Goal: Check status: Check status

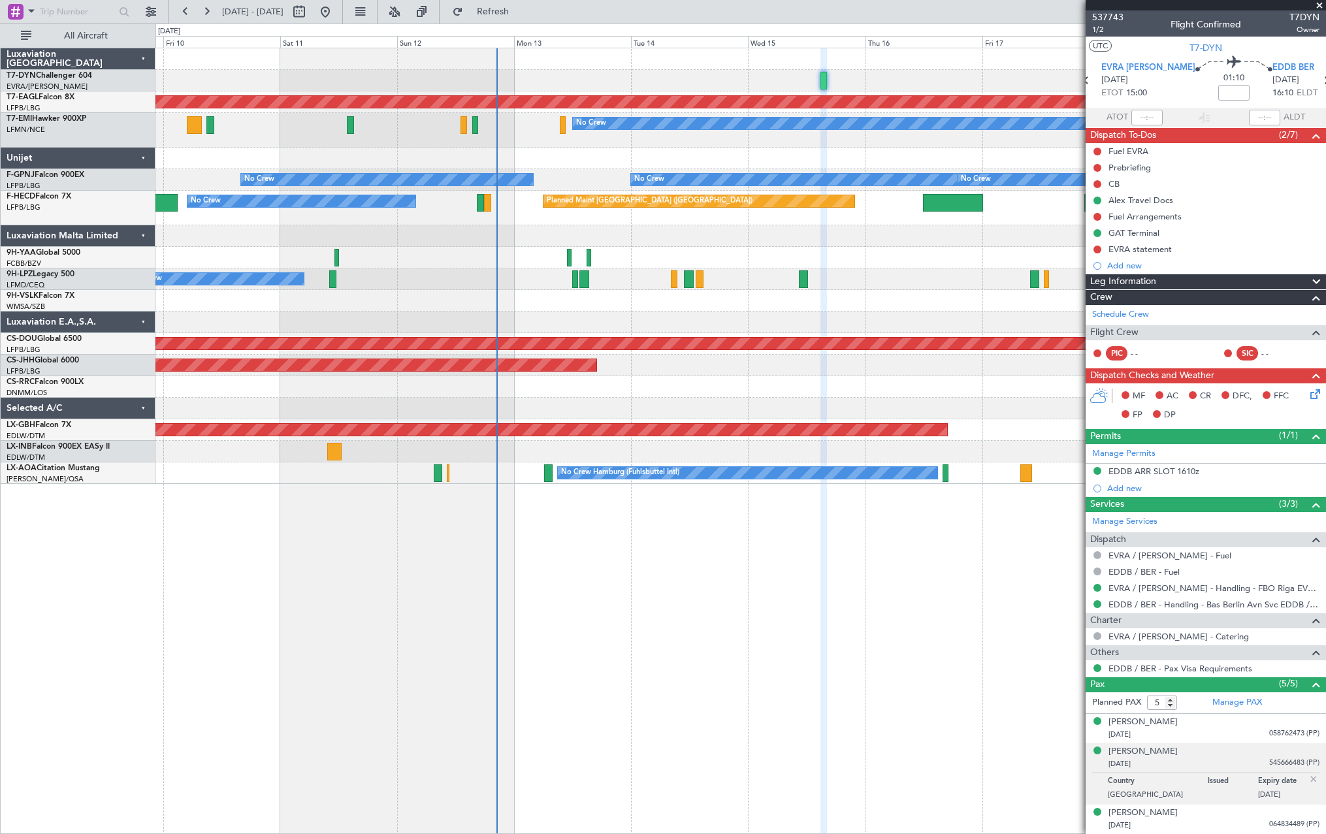
scroll to position [58, 0]
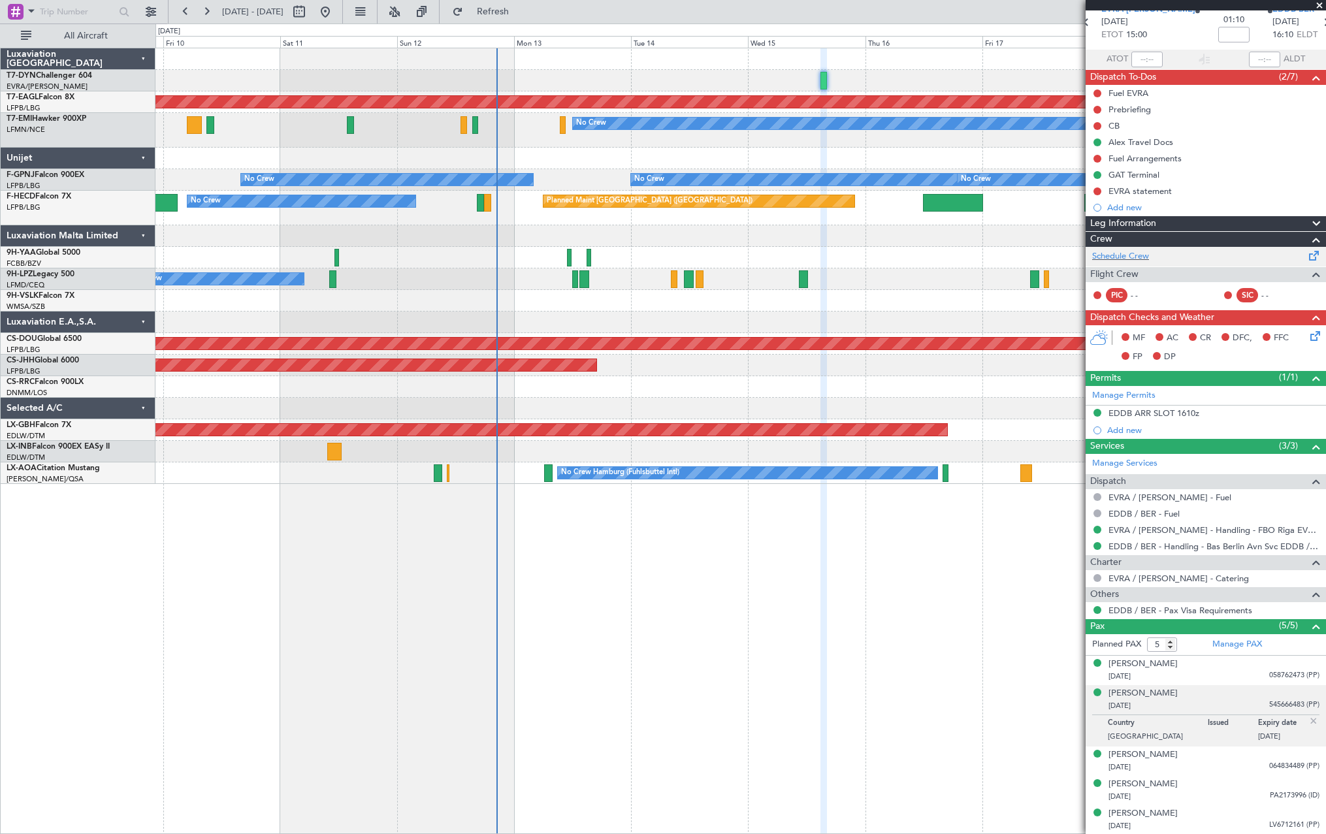
click at [1307, 258] on span at bounding box center [1315, 253] width 16 height 10
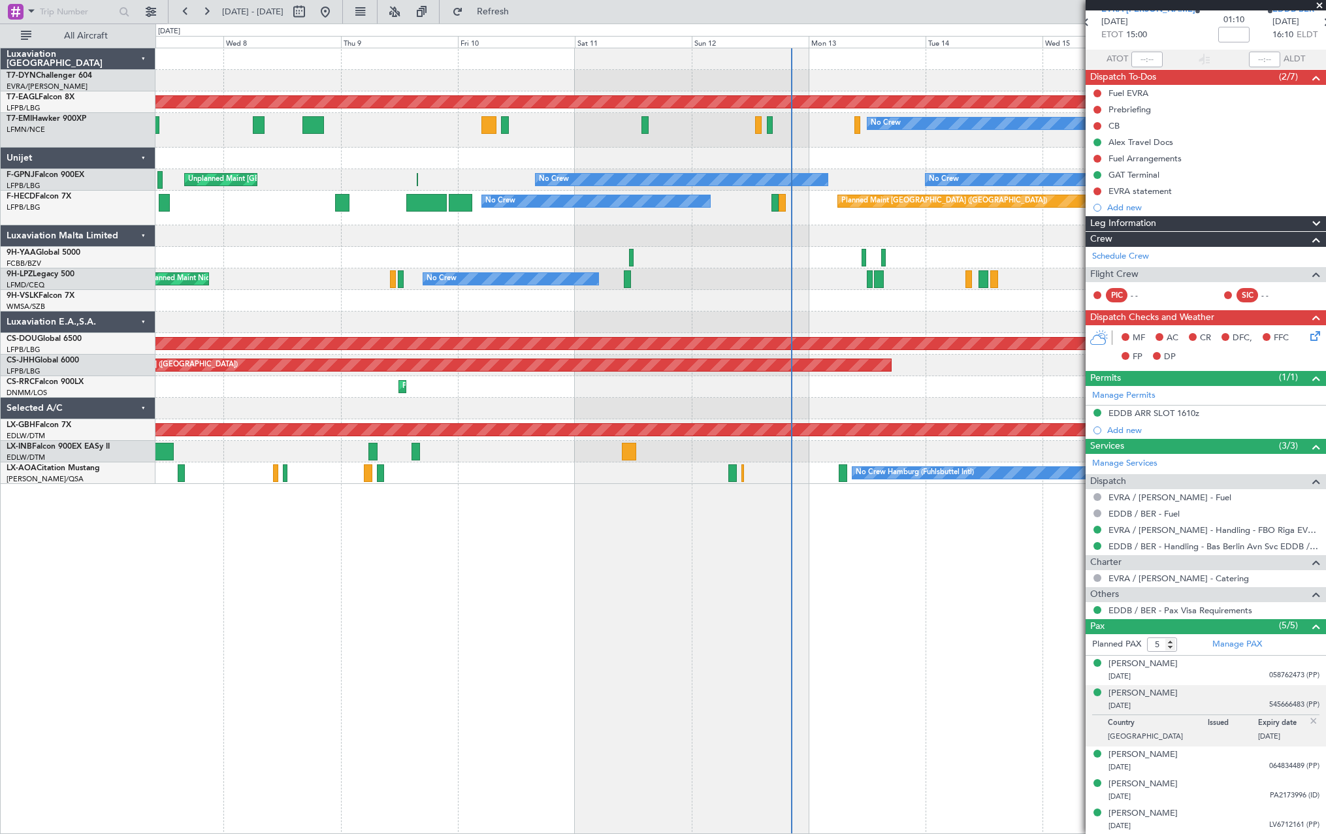
click at [994, 83] on div at bounding box center [741, 81] width 1170 height 22
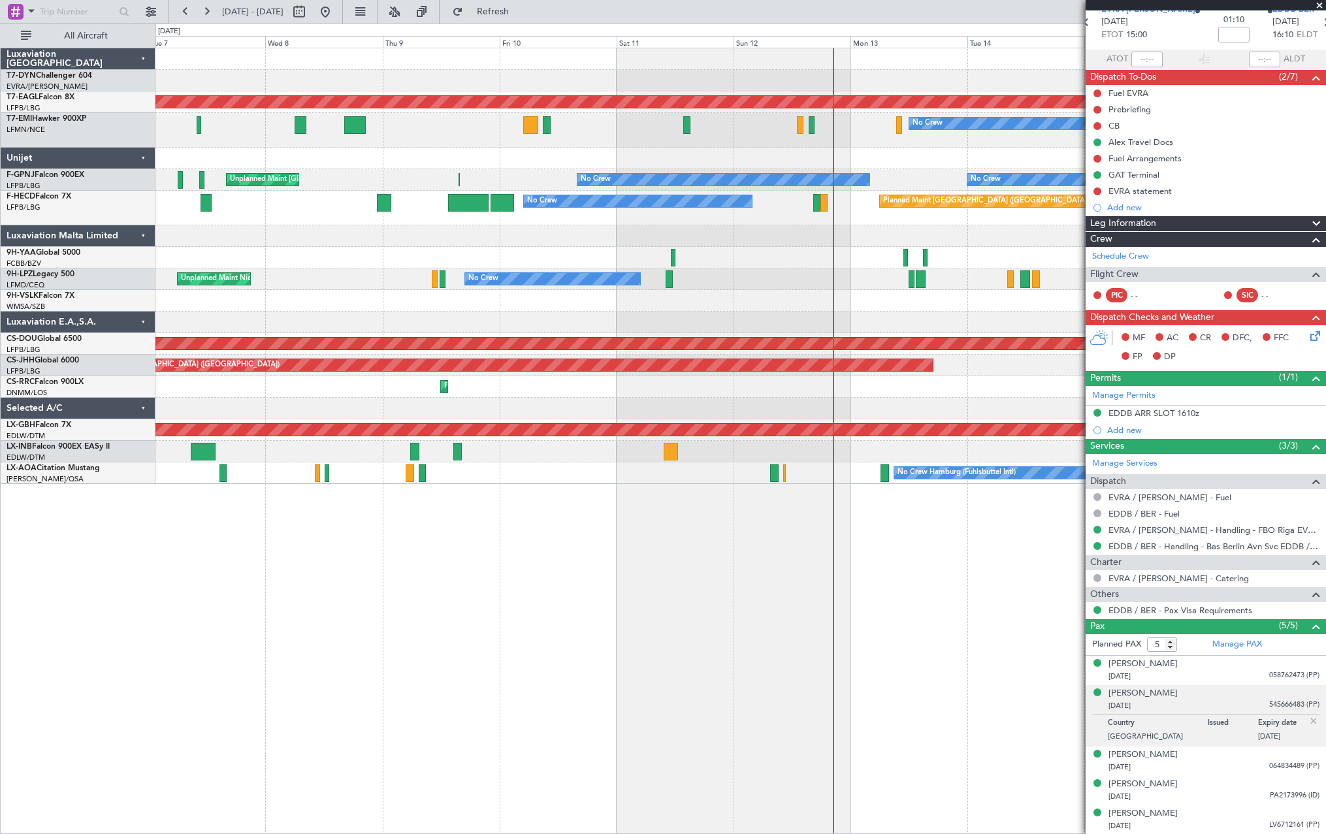
click at [979, 84] on div at bounding box center [741, 81] width 1170 height 22
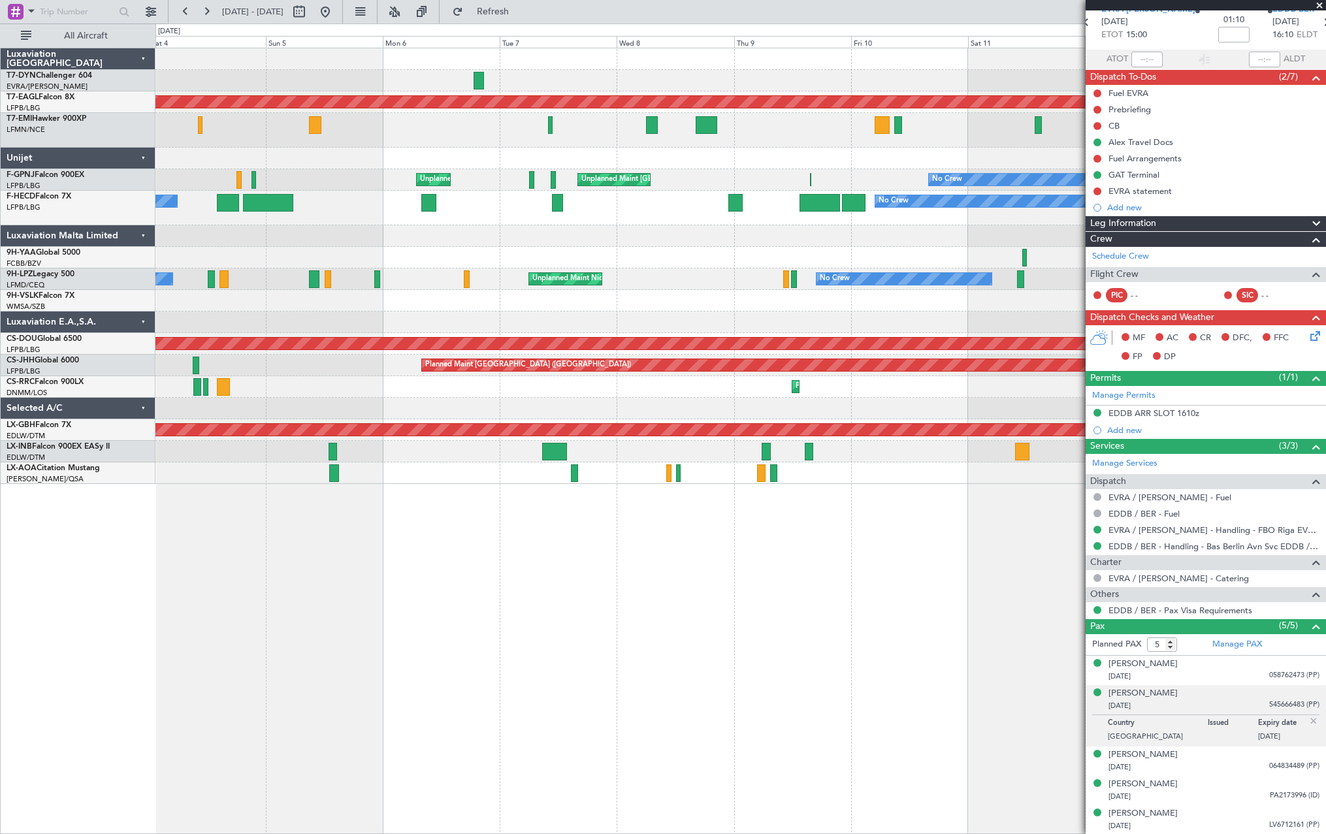
click at [980, 84] on div at bounding box center [741, 81] width 1170 height 22
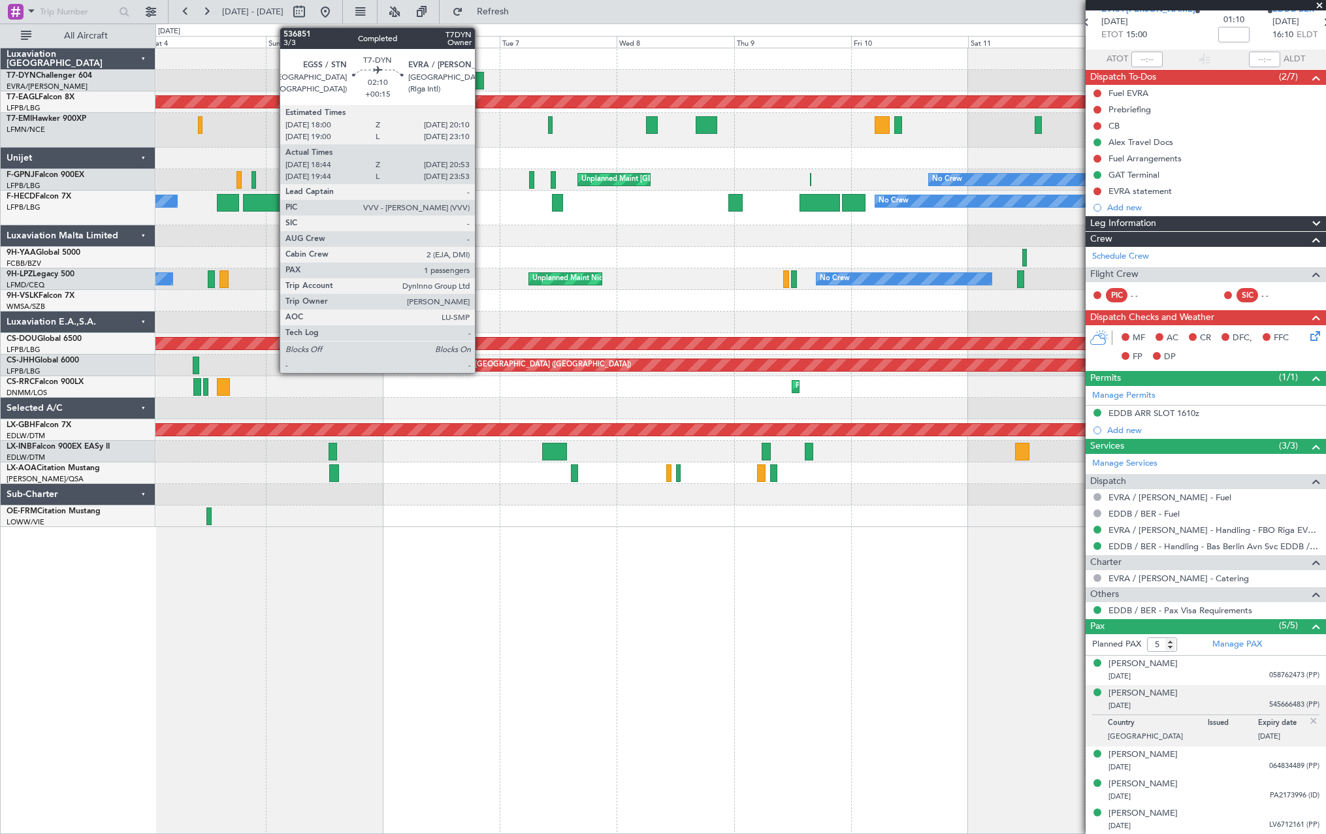
click at [481, 82] on div at bounding box center [479, 81] width 11 height 18
type input "+00:15"
type input "18:44"
type input "20:53"
type input "1"
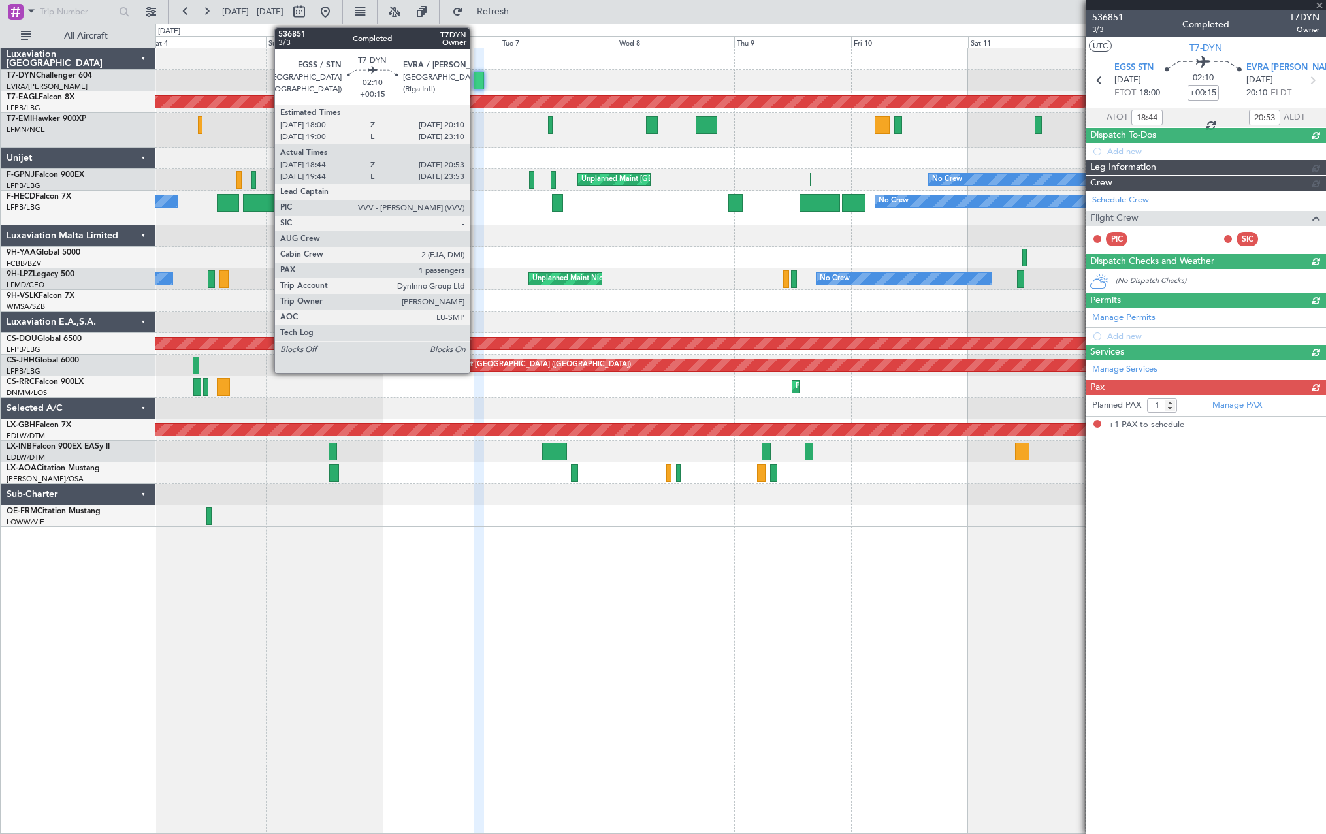
scroll to position [0, 0]
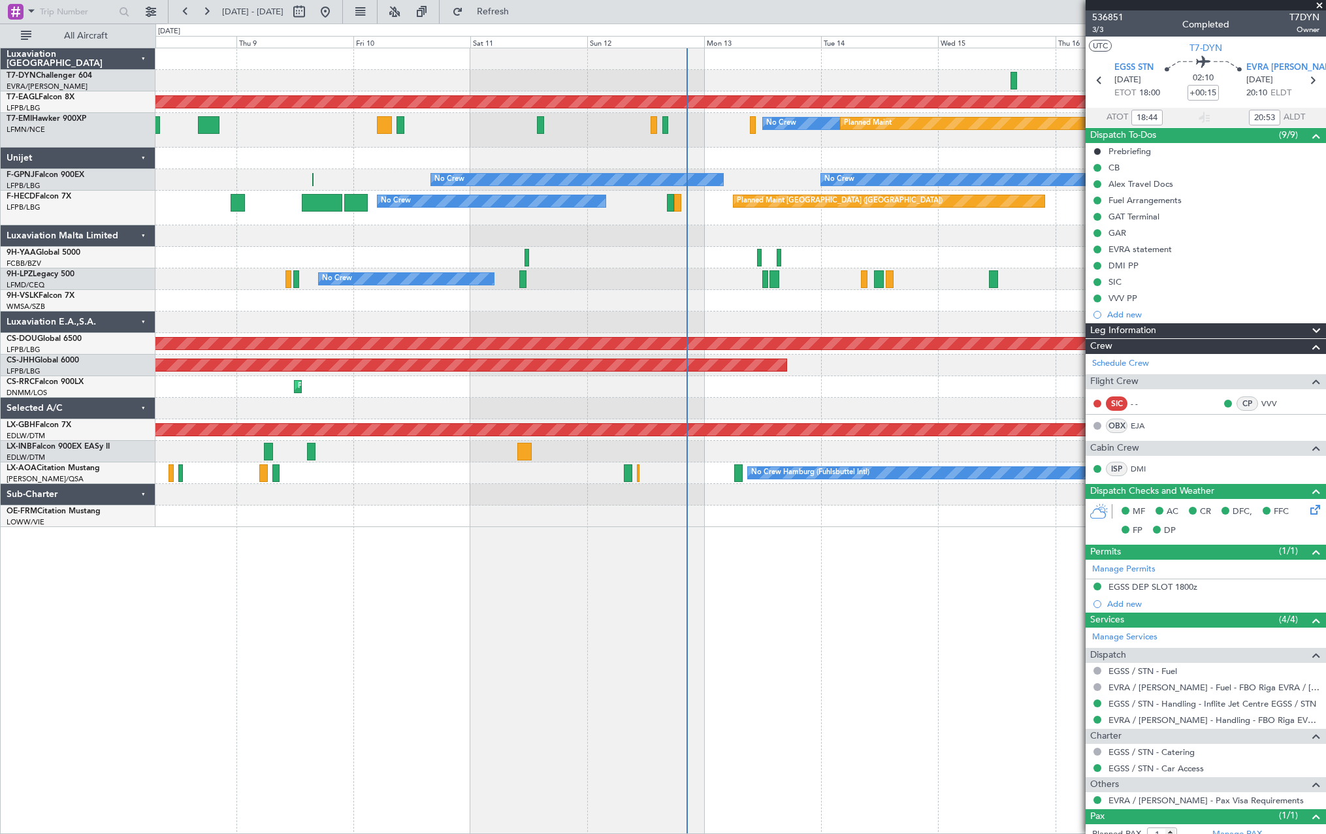
click at [352, 77] on div at bounding box center [741, 81] width 1170 height 22
click at [348, 77] on div at bounding box center [741, 81] width 1170 height 22
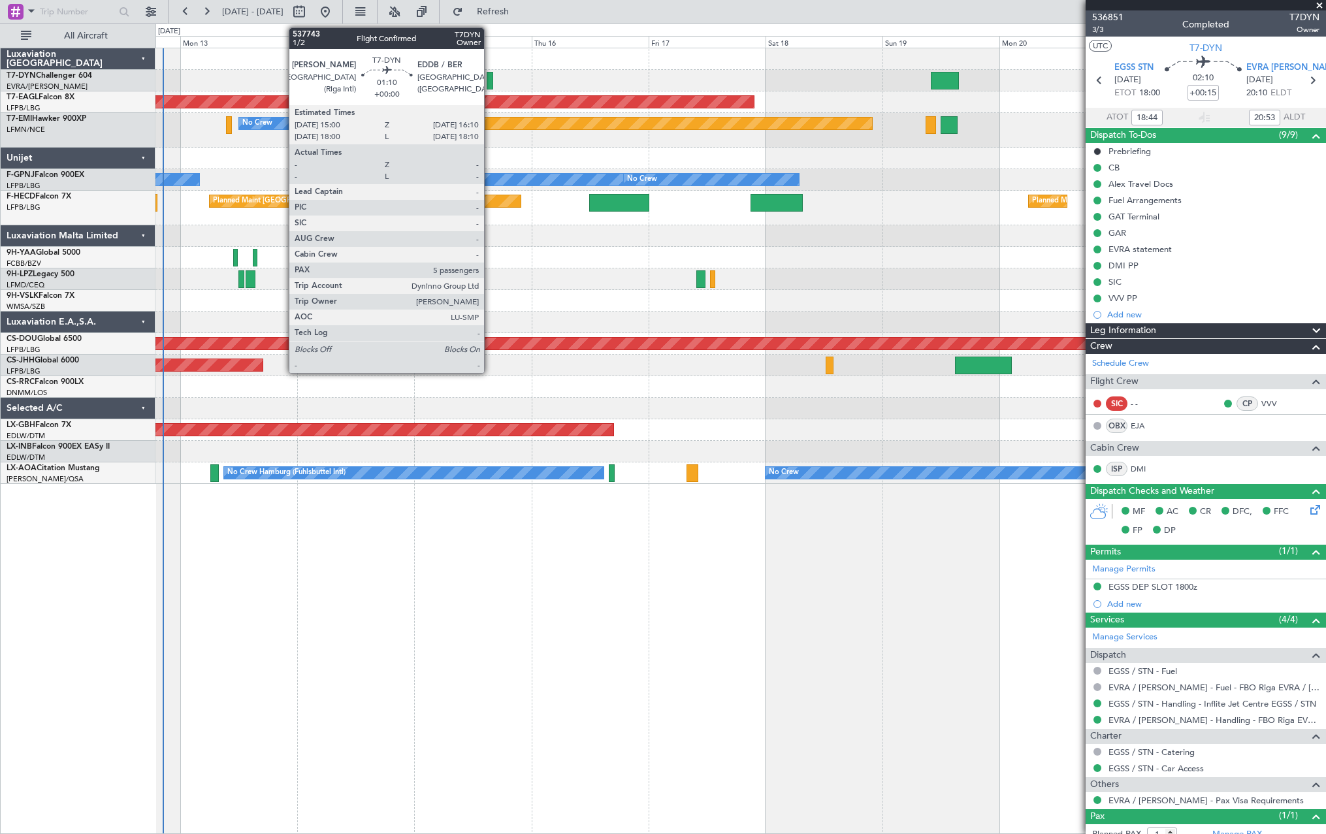
click at [490, 80] on div at bounding box center [490, 81] width 6 height 18
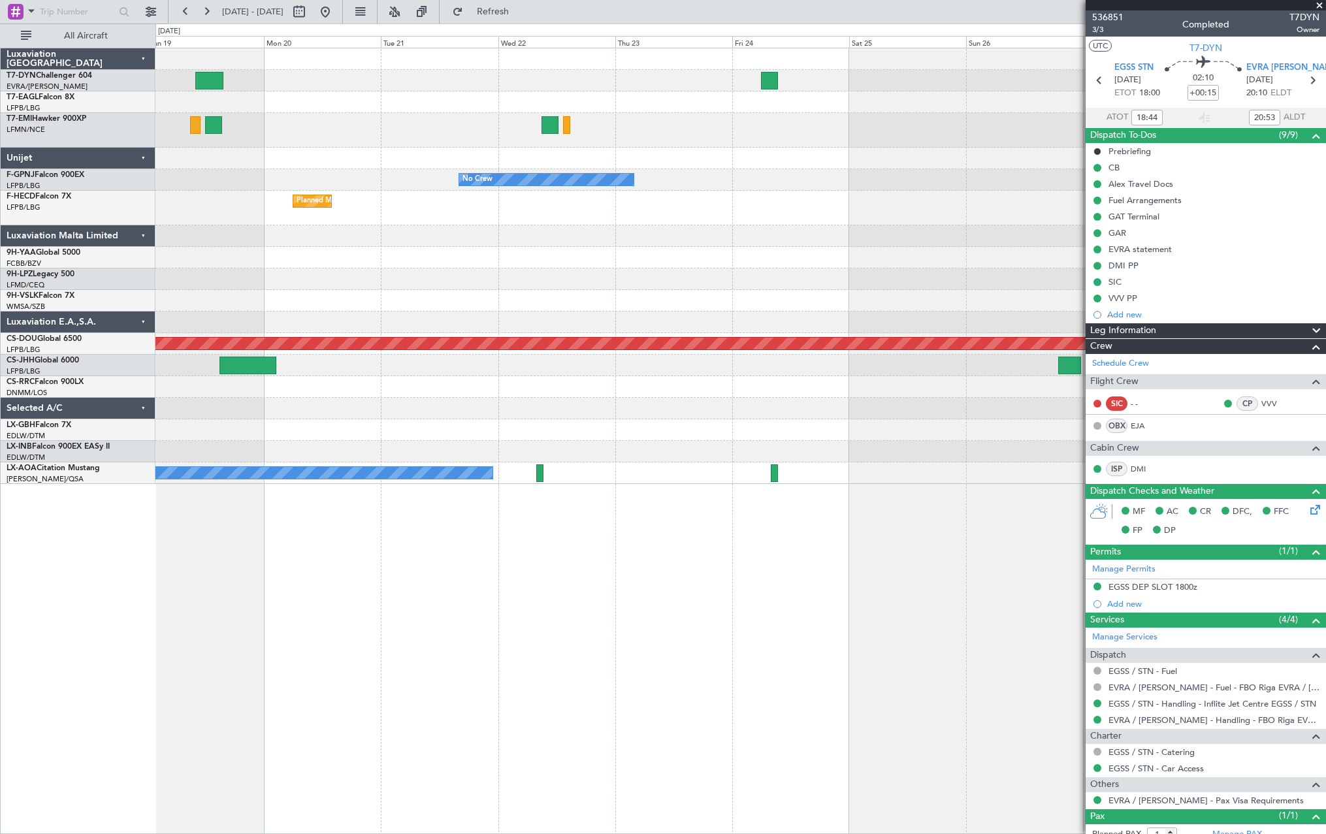
click at [257, 97] on div "Planned Maint Dubai (Al Maktoum Intl)" at bounding box center [741, 102] width 1170 height 22
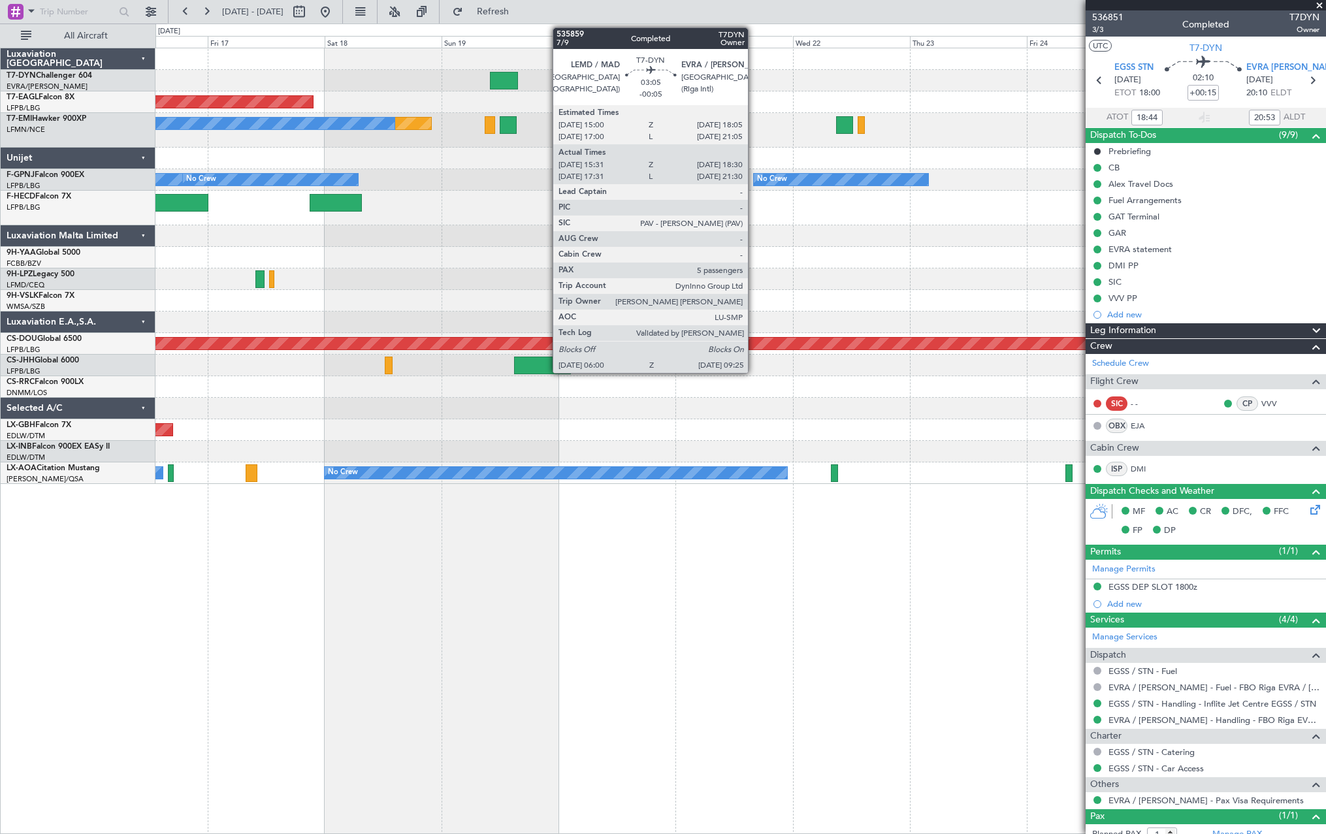
click at [780, 103] on div "Planned Maint Dubai (Al Maktoum Intl) Planned Maint No Crew No Crew No Crew No …" at bounding box center [741, 266] width 1170 height 436
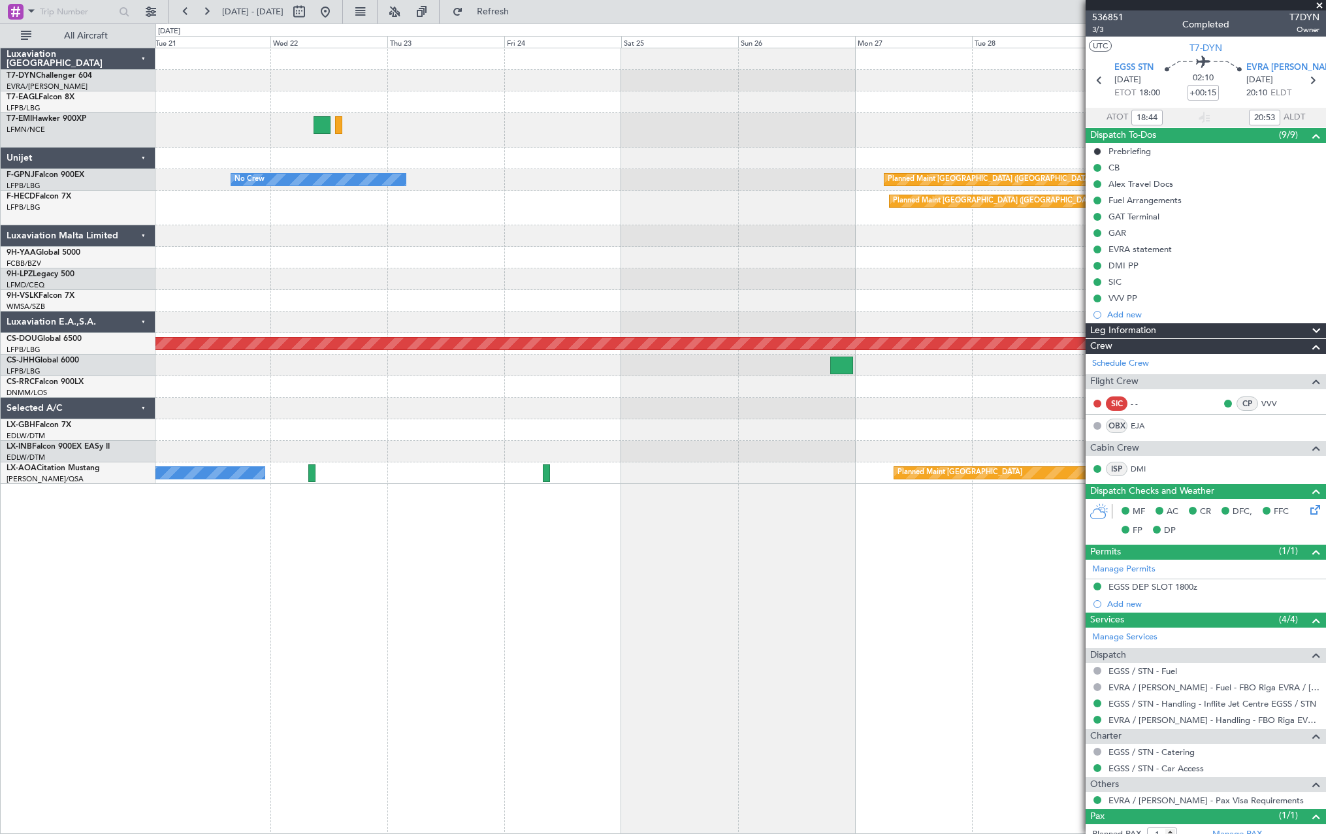
click at [322, 97] on div at bounding box center [741, 102] width 1170 height 22
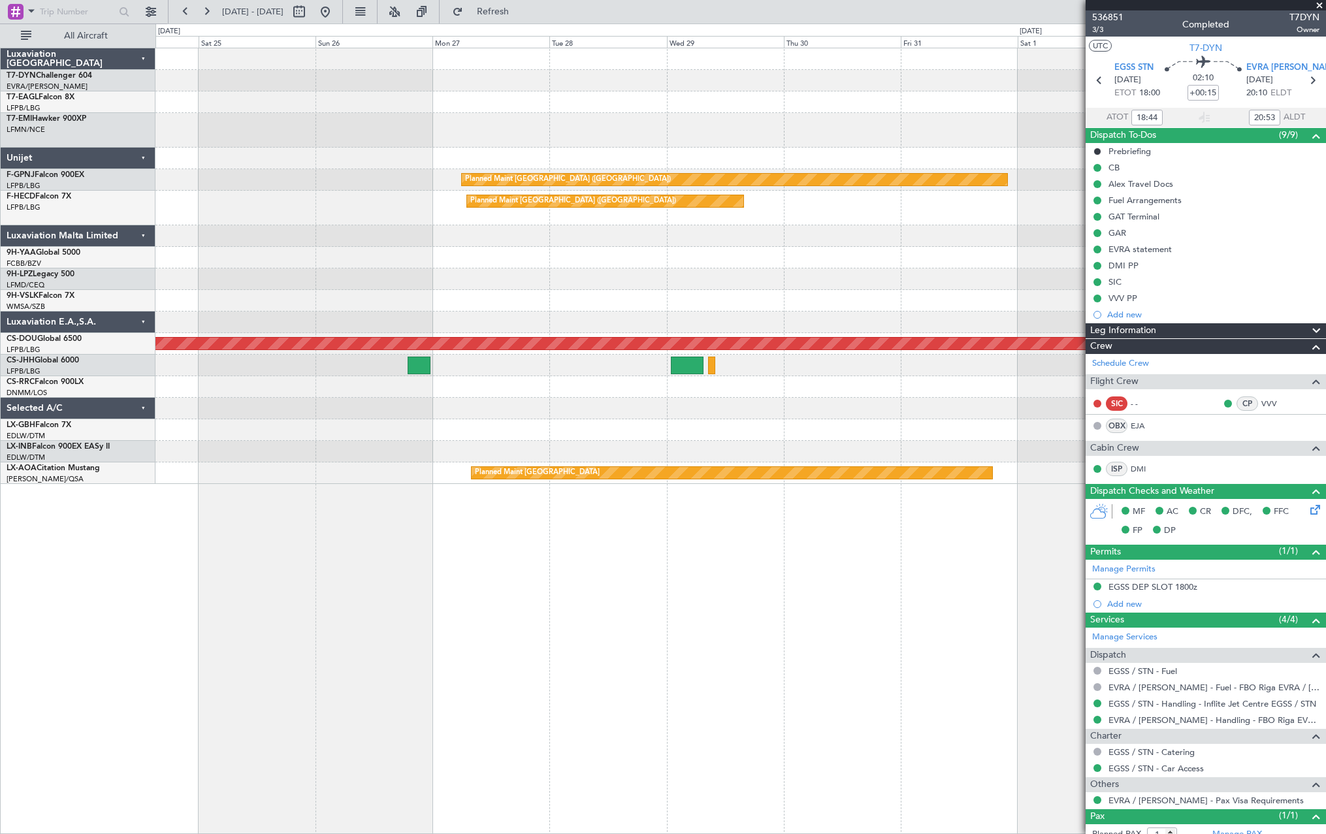
click at [367, 94] on div at bounding box center [741, 102] width 1170 height 22
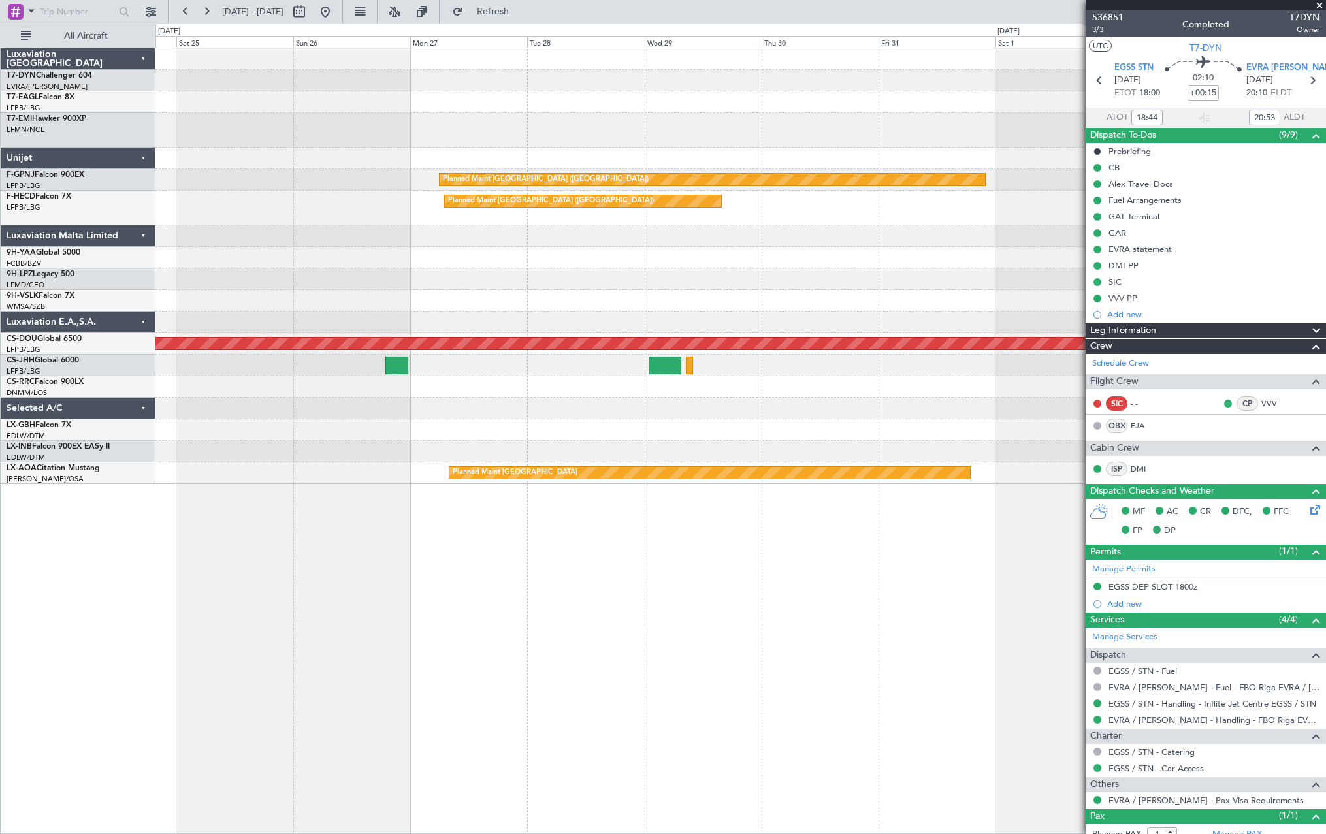
click at [512, 95] on div at bounding box center [741, 102] width 1170 height 22
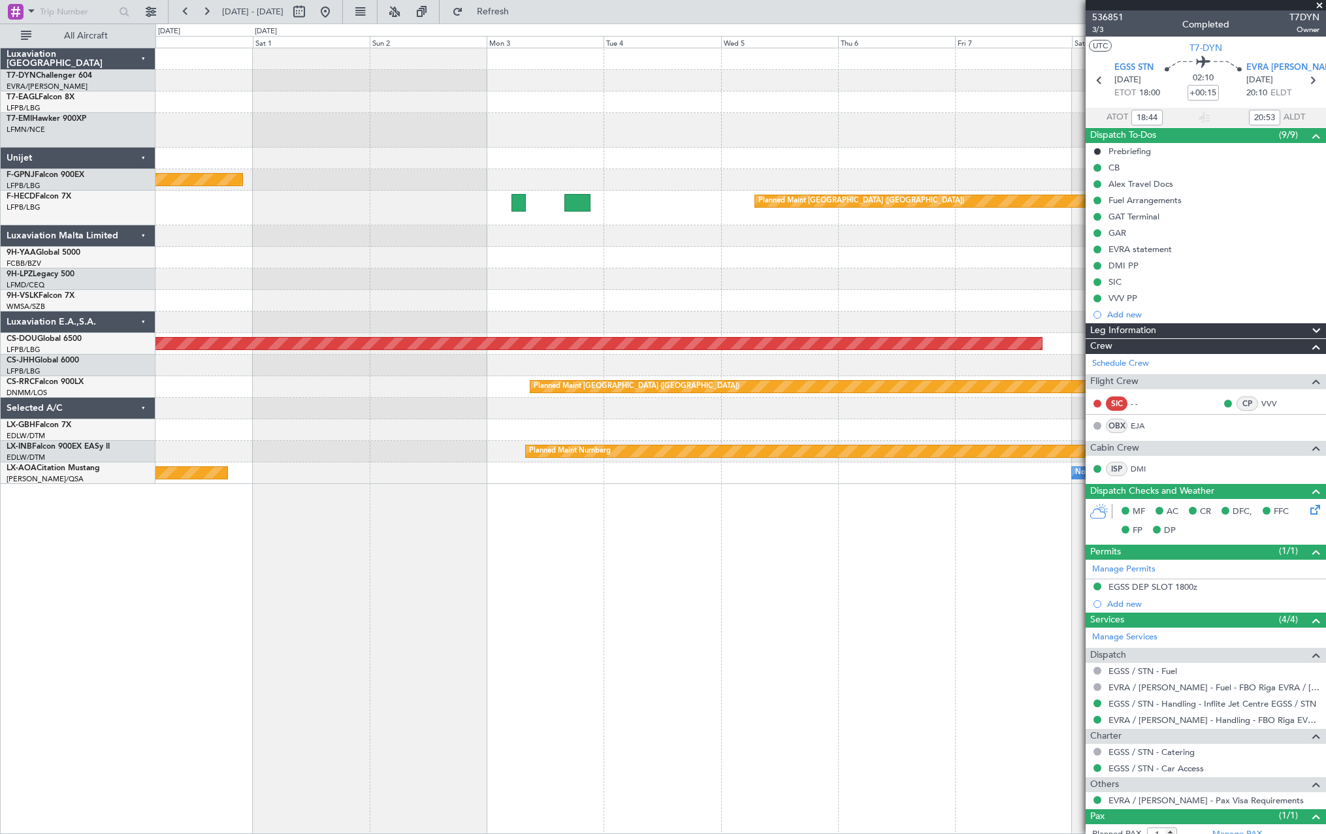
click at [417, 108] on div at bounding box center [741, 102] width 1170 height 22
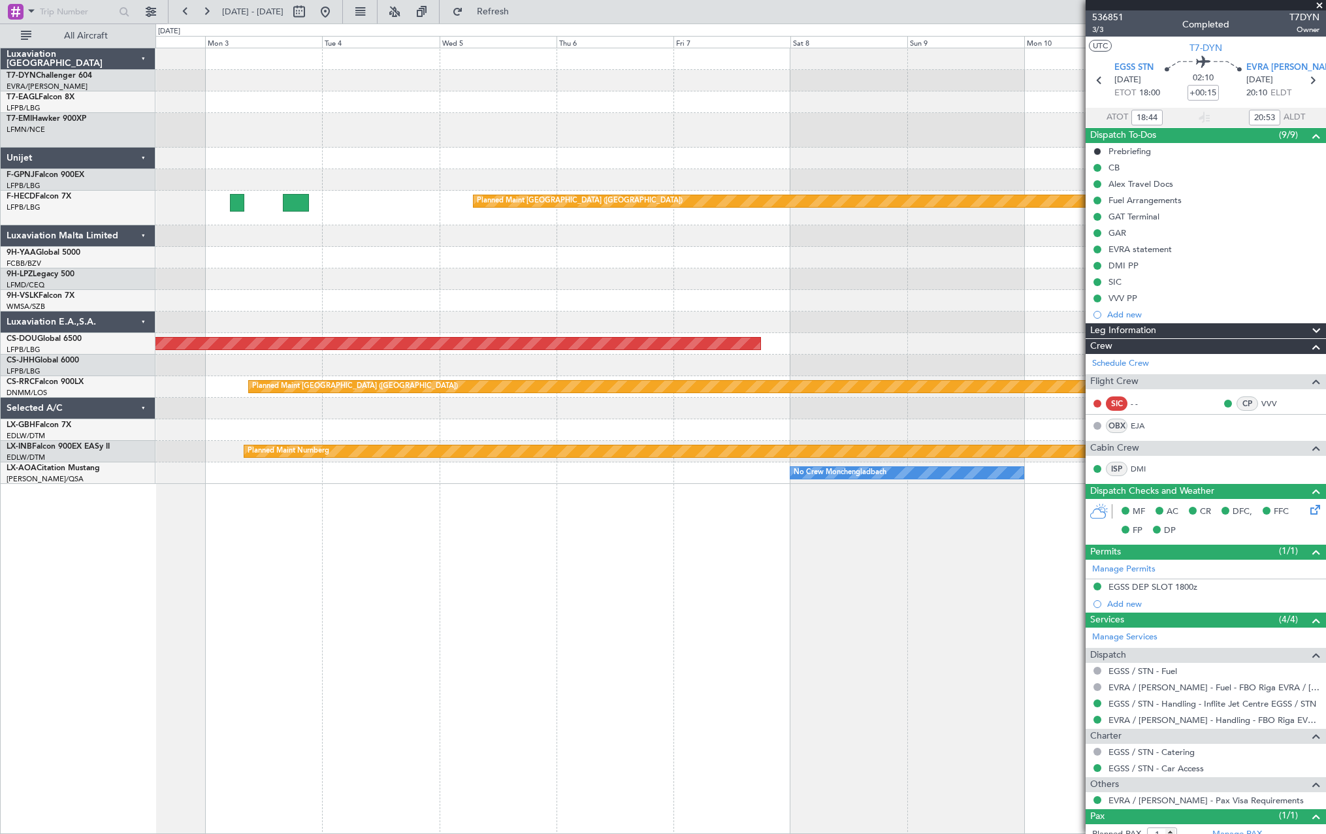
click at [331, 98] on div "Planned Maint [GEOGRAPHIC_DATA] ([GEOGRAPHIC_DATA]) Planned Maint [GEOGRAPHIC_D…" at bounding box center [741, 266] width 1170 height 436
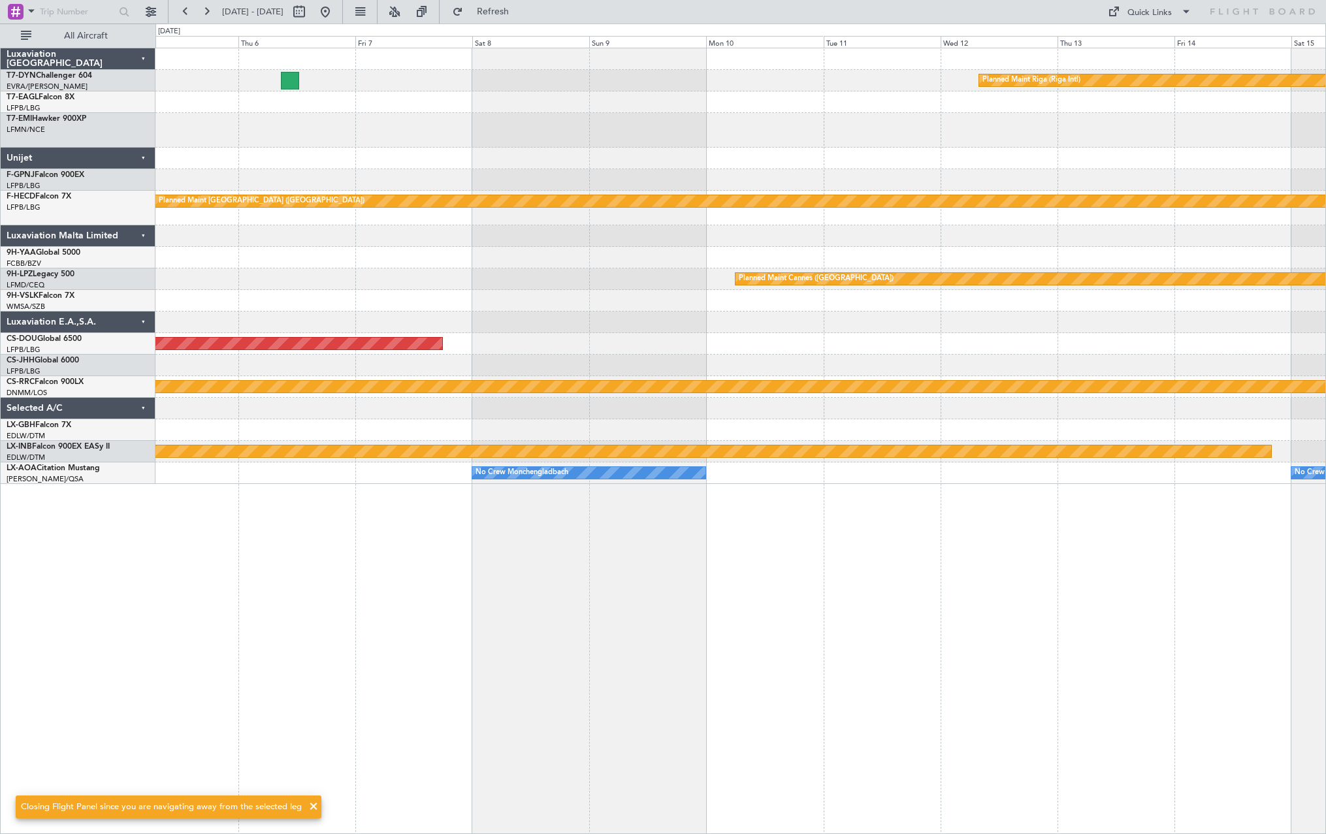
click at [1133, 197] on div "Planned Maint Riga (Riga Intl) Planned Maint [GEOGRAPHIC_DATA] ([GEOGRAPHIC_DAT…" at bounding box center [741, 266] width 1170 height 436
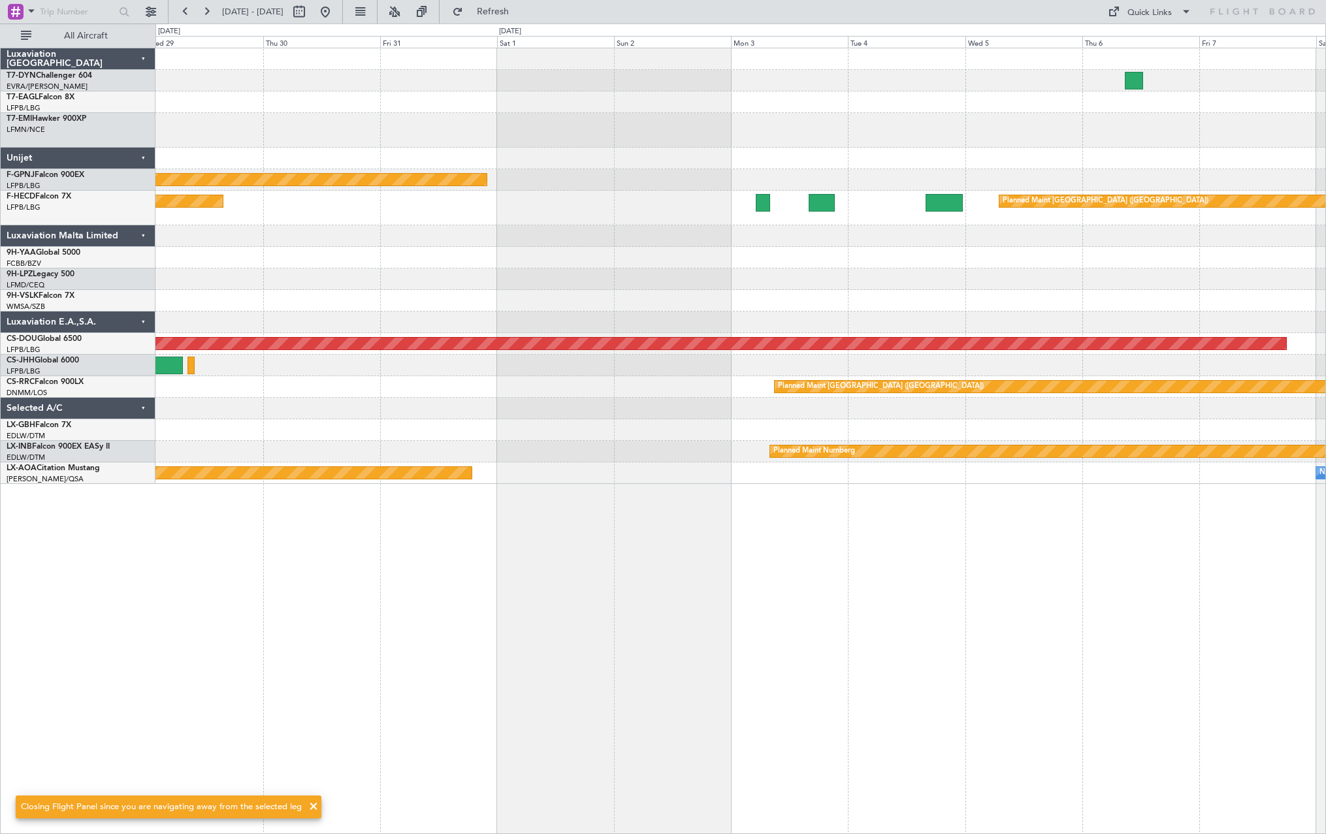
click at [1174, 172] on div "Planned Maint [GEOGRAPHIC_DATA] ([GEOGRAPHIC_DATA]) Planned Maint [GEOGRAPHIC_D…" at bounding box center [741, 266] width 1170 height 436
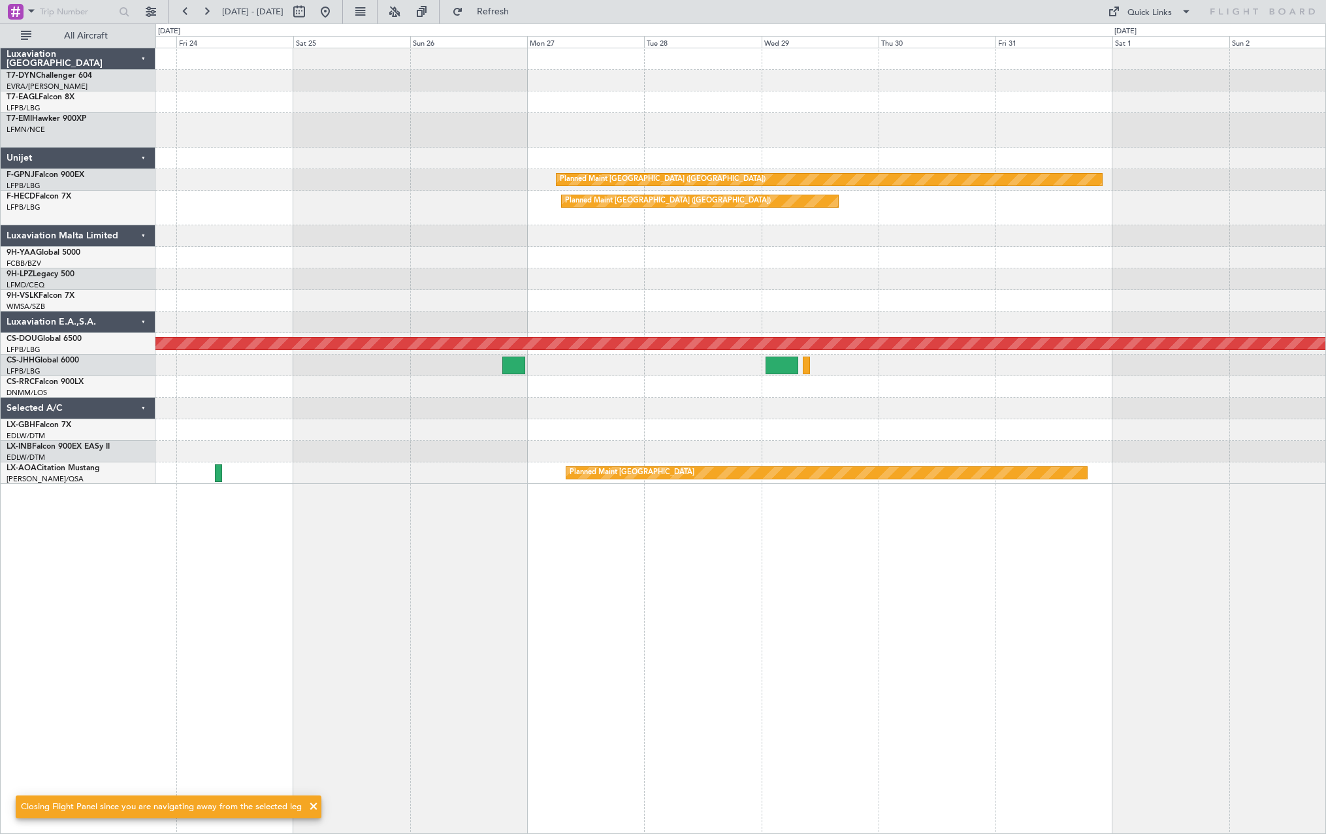
click at [1168, 154] on div "Planned Maint [GEOGRAPHIC_DATA] ([GEOGRAPHIC_DATA]) No Crew Planned Maint [GEOG…" at bounding box center [741, 266] width 1170 height 436
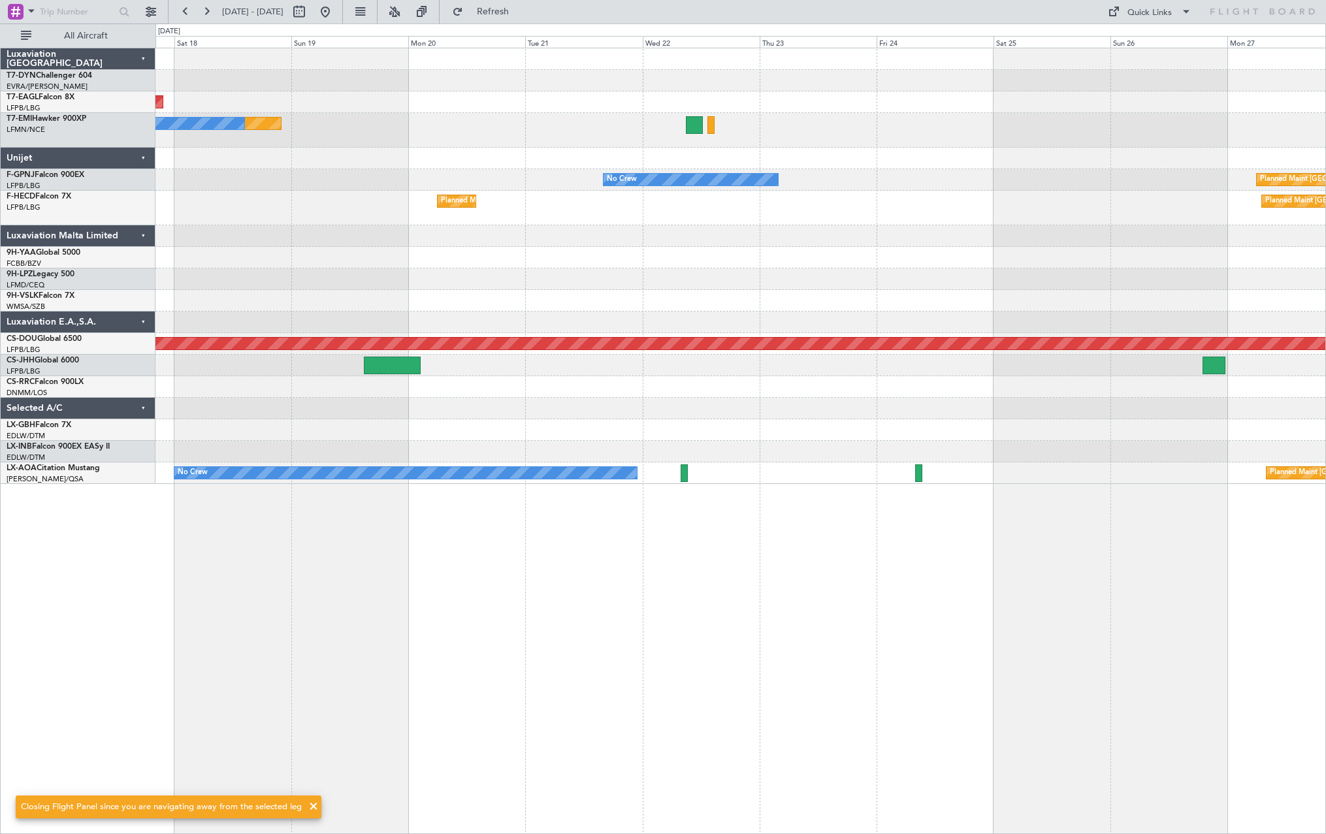
click at [1102, 165] on div "Planned Maint Dubai (Al Maktoum Intl) Planned Maint No Crew Planned Maint [GEOG…" at bounding box center [741, 266] width 1170 height 436
click at [1122, 165] on div at bounding box center [741, 159] width 1170 height 22
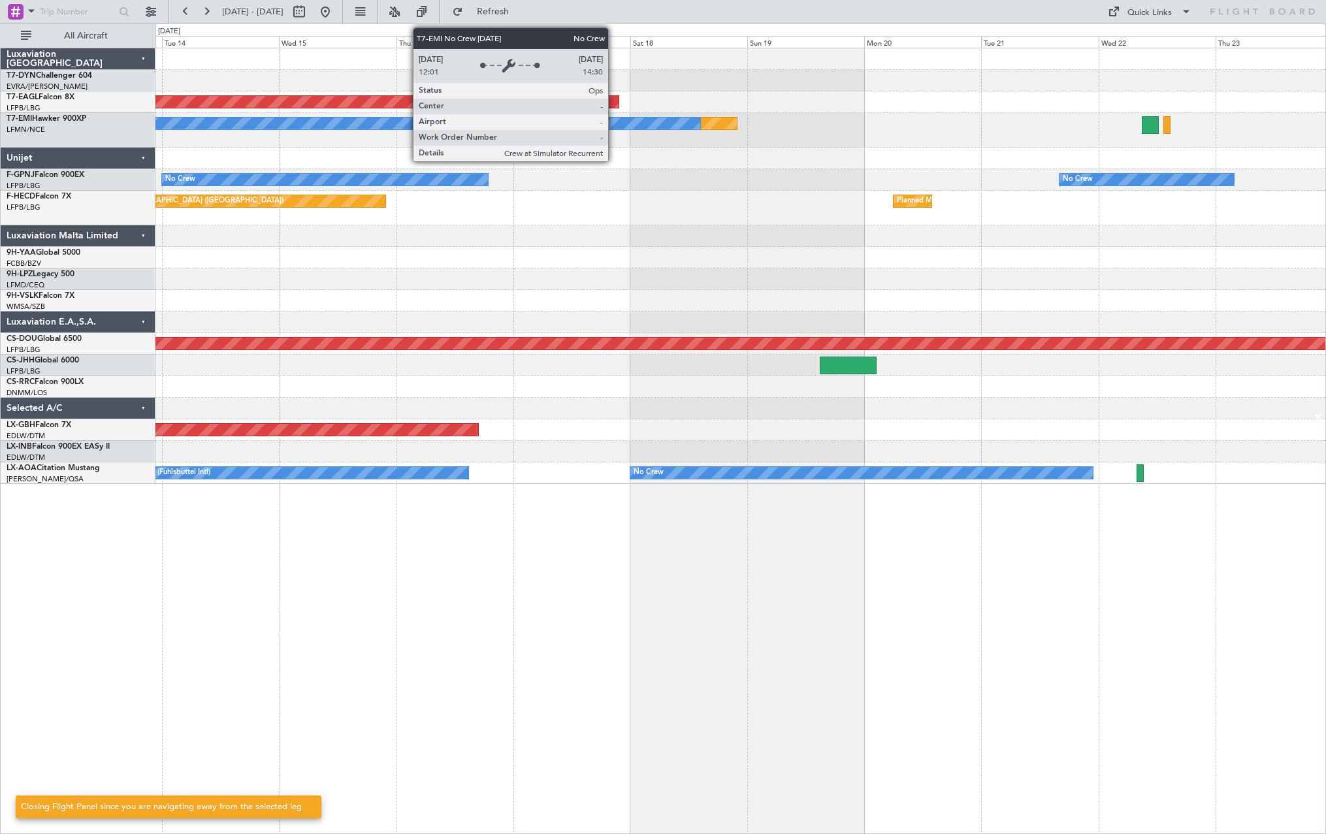
click at [887, 145] on div "Planned Maint No Crew" at bounding box center [741, 130] width 1170 height 35
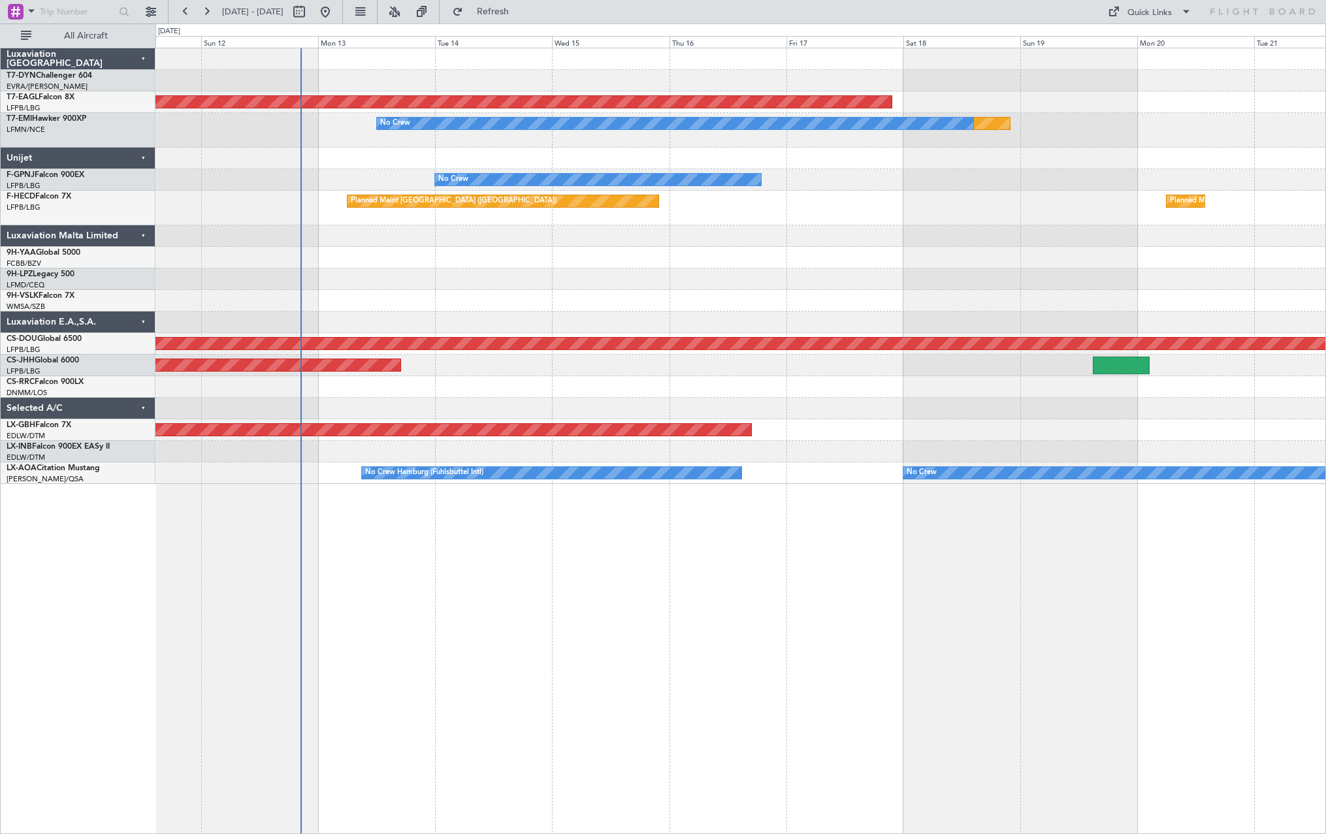
click at [887, 145] on div "Planned Maint No Crew" at bounding box center [741, 130] width 1170 height 35
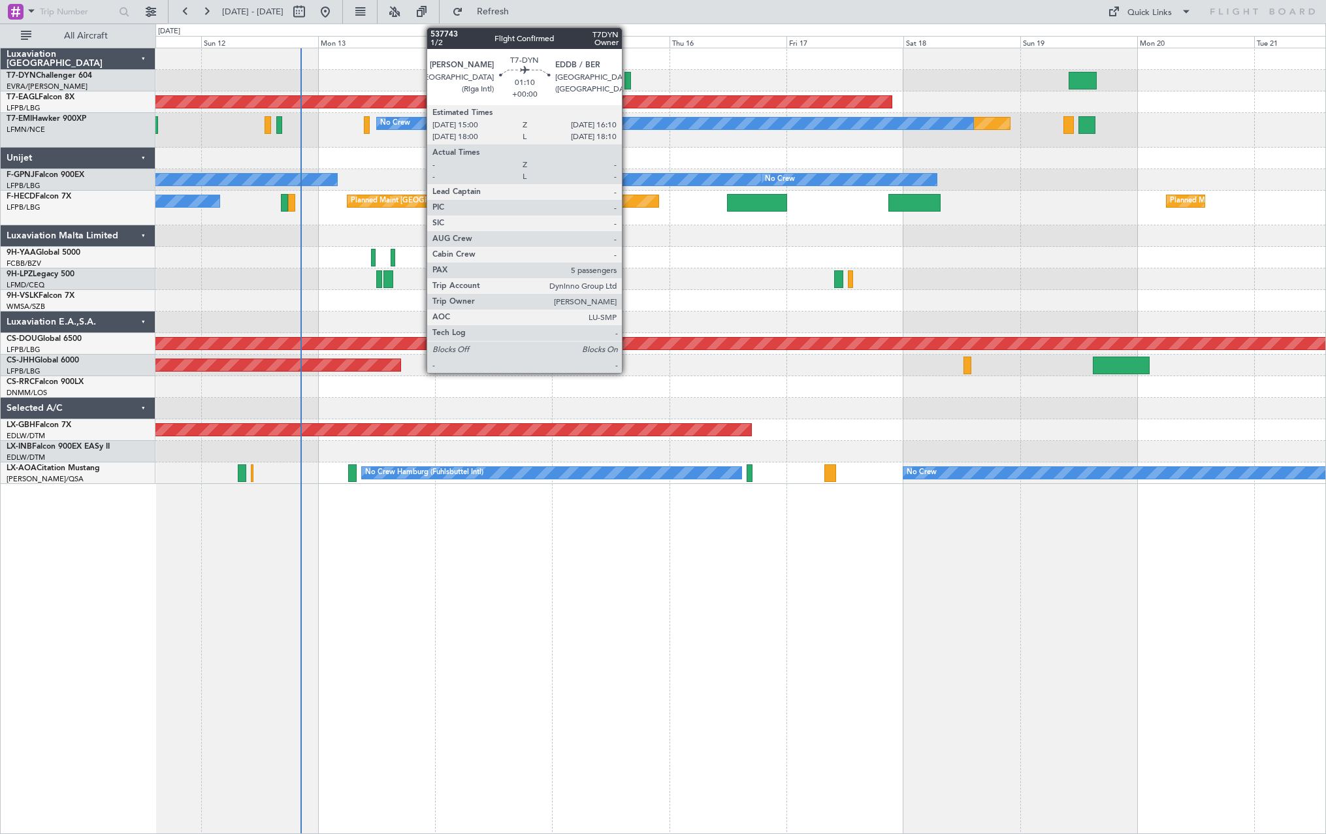
click at [628, 78] on div at bounding box center [628, 81] width 6 height 18
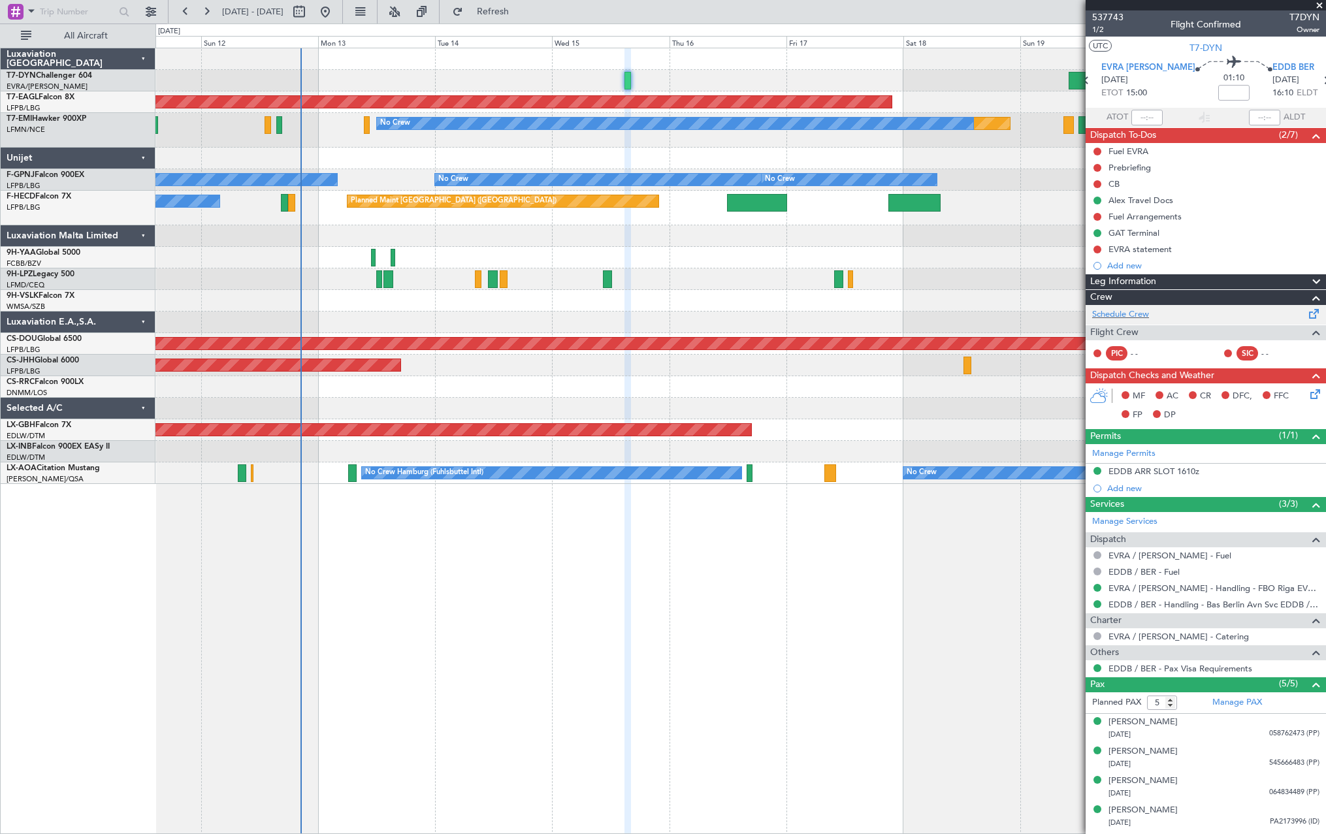
click at [1307, 316] on span at bounding box center [1315, 311] width 16 height 10
click at [510, 18] on button "Refresh" at bounding box center [485, 11] width 78 height 21
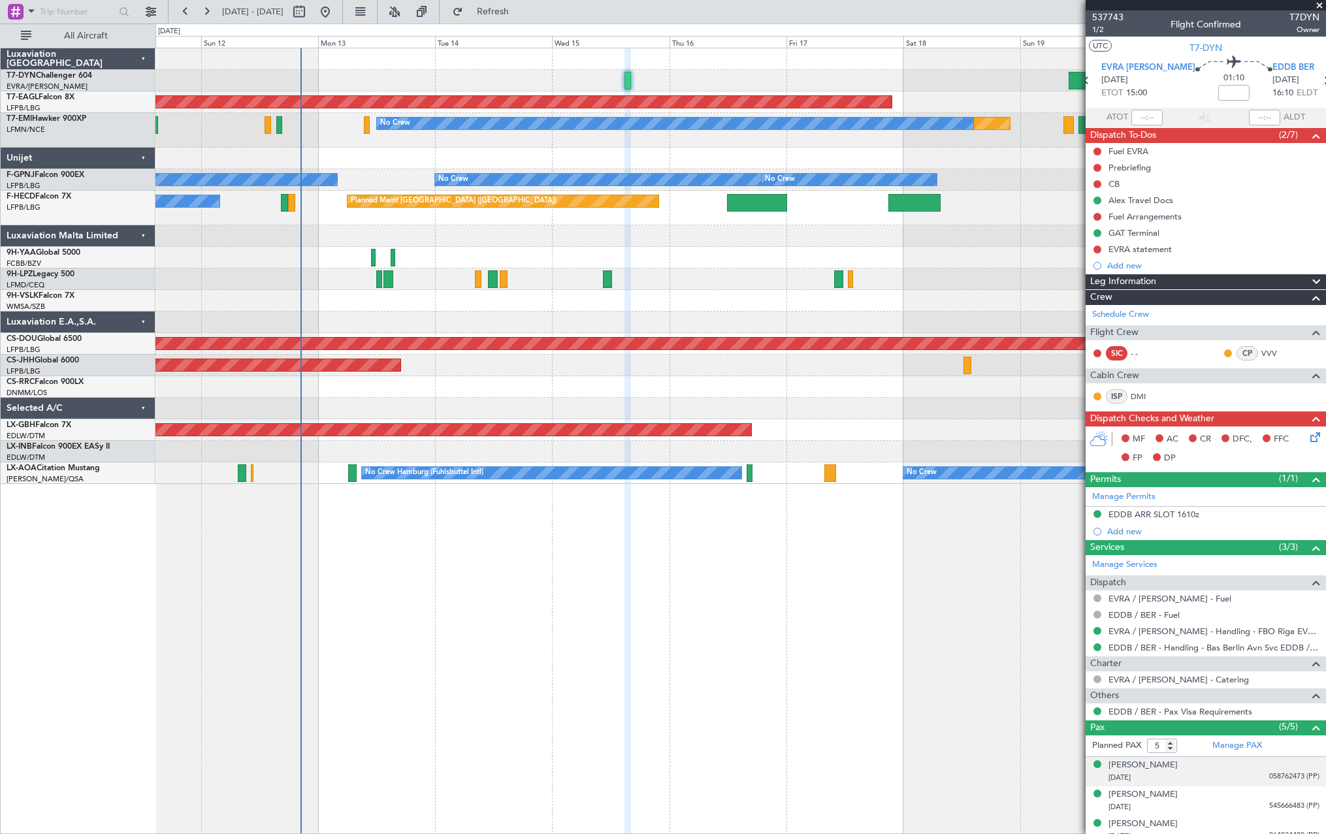
scroll to position [69, 0]
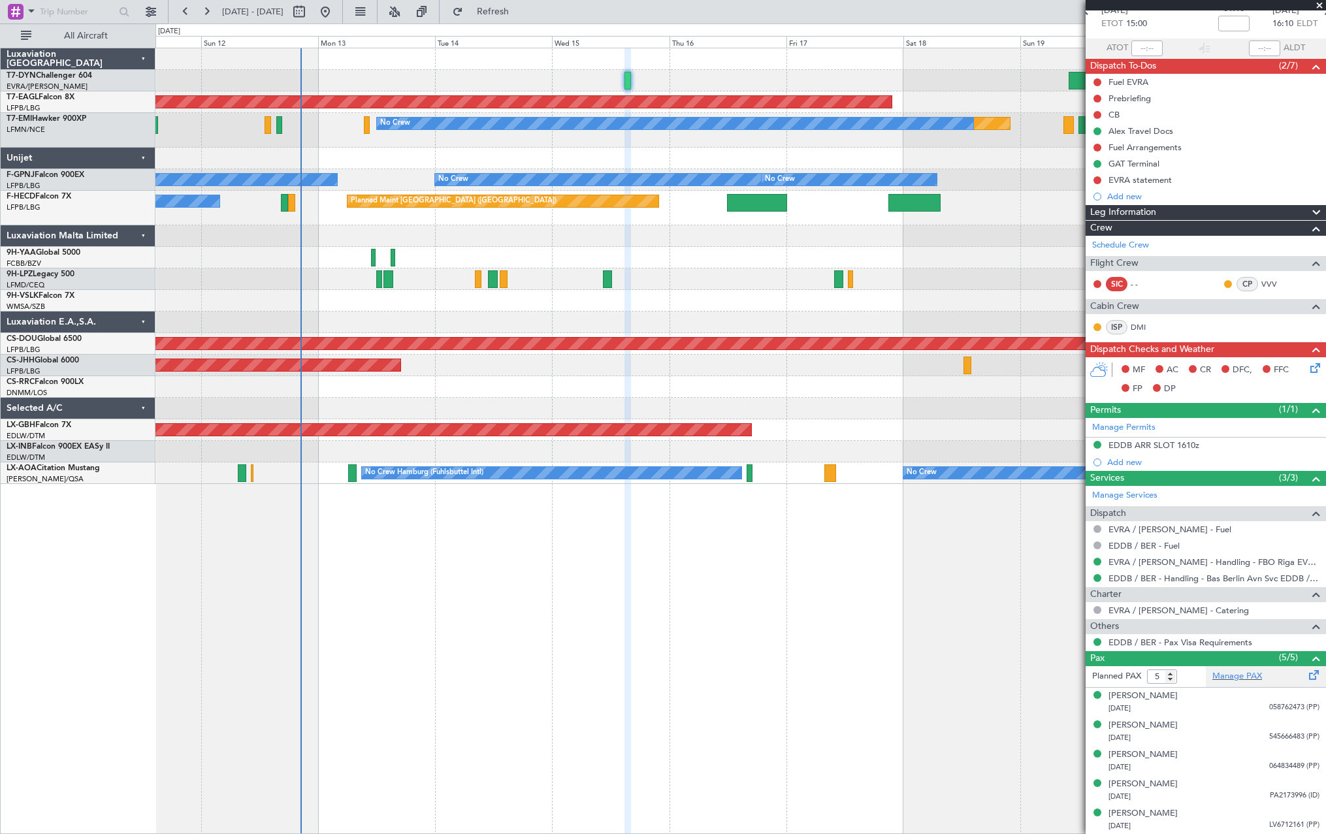
click at [1307, 676] on span at bounding box center [1315, 673] width 16 height 10
click at [491, 10] on button "Refresh" at bounding box center [485, 11] width 78 height 21
click at [1307, 677] on span at bounding box center [1315, 673] width 16 height 10
click at [1307, 678] on span at bounding box center [1315, 673] width 16 height 10
click at [1307, 240] on span at bounding box center [1315, 242] width 16 height 10
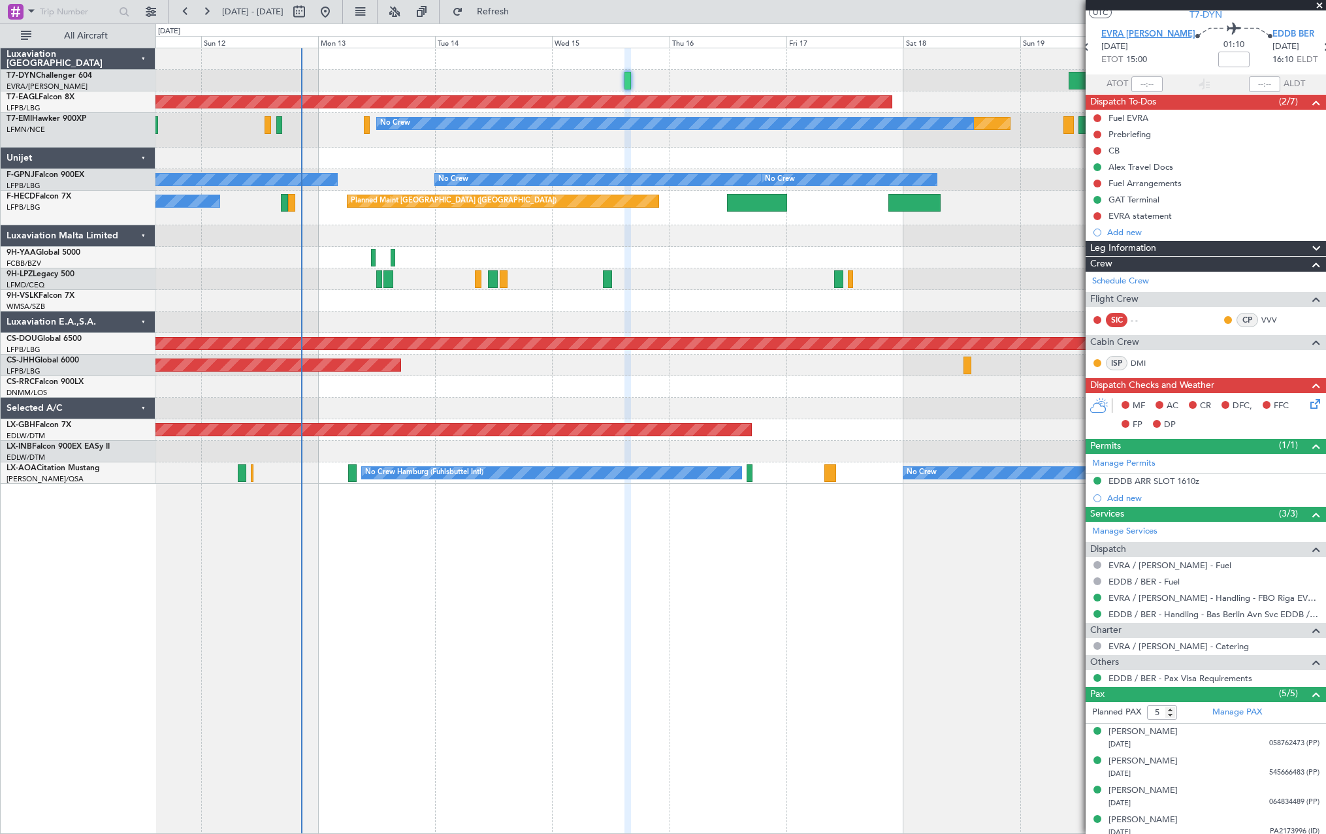
scroll to position [0, 0]
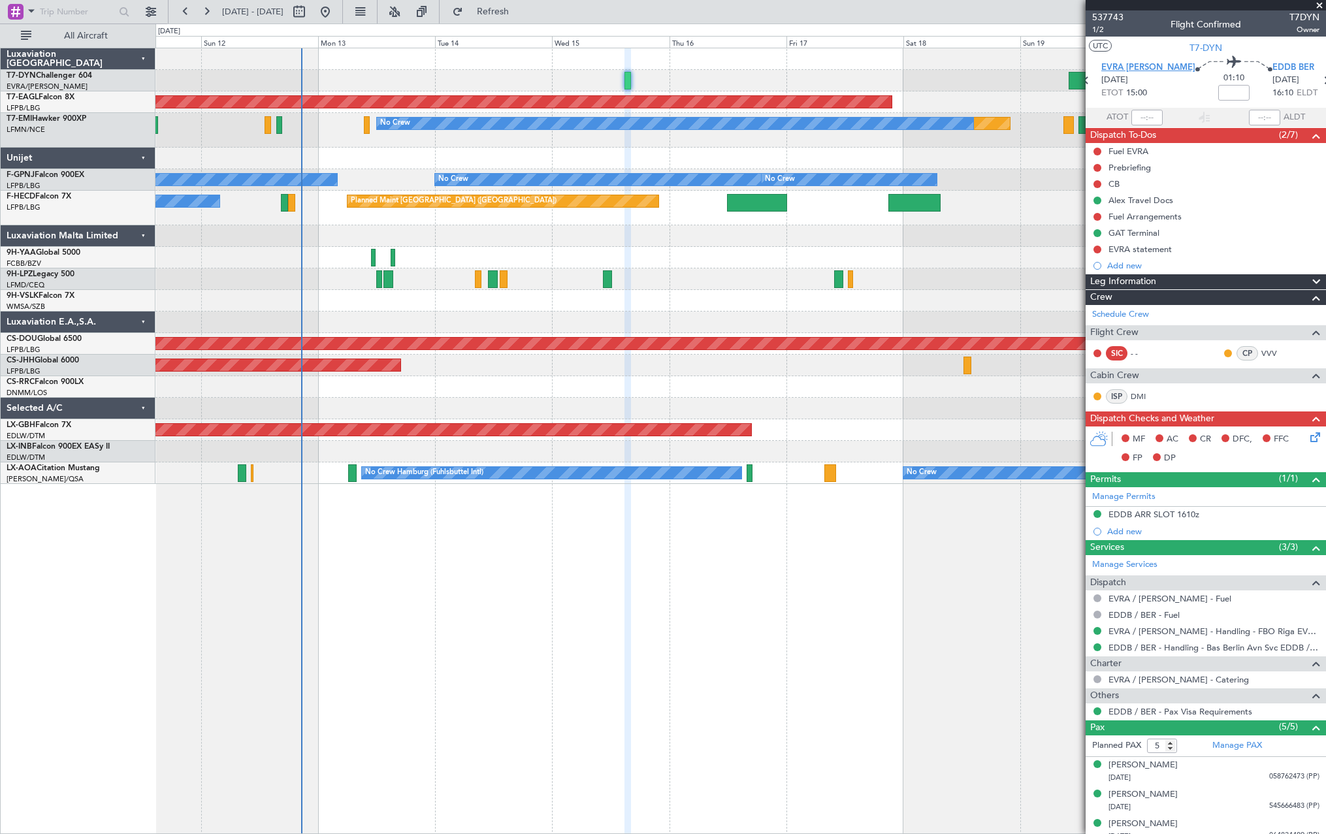
click at [1128, 67] on span "EVRA [PERSON_NAME]" at bounding box center [1149, 67] width 94 height 13
click at [519, 11] on span "Refresh" at bounding box center [493, 11] width 55 height 9
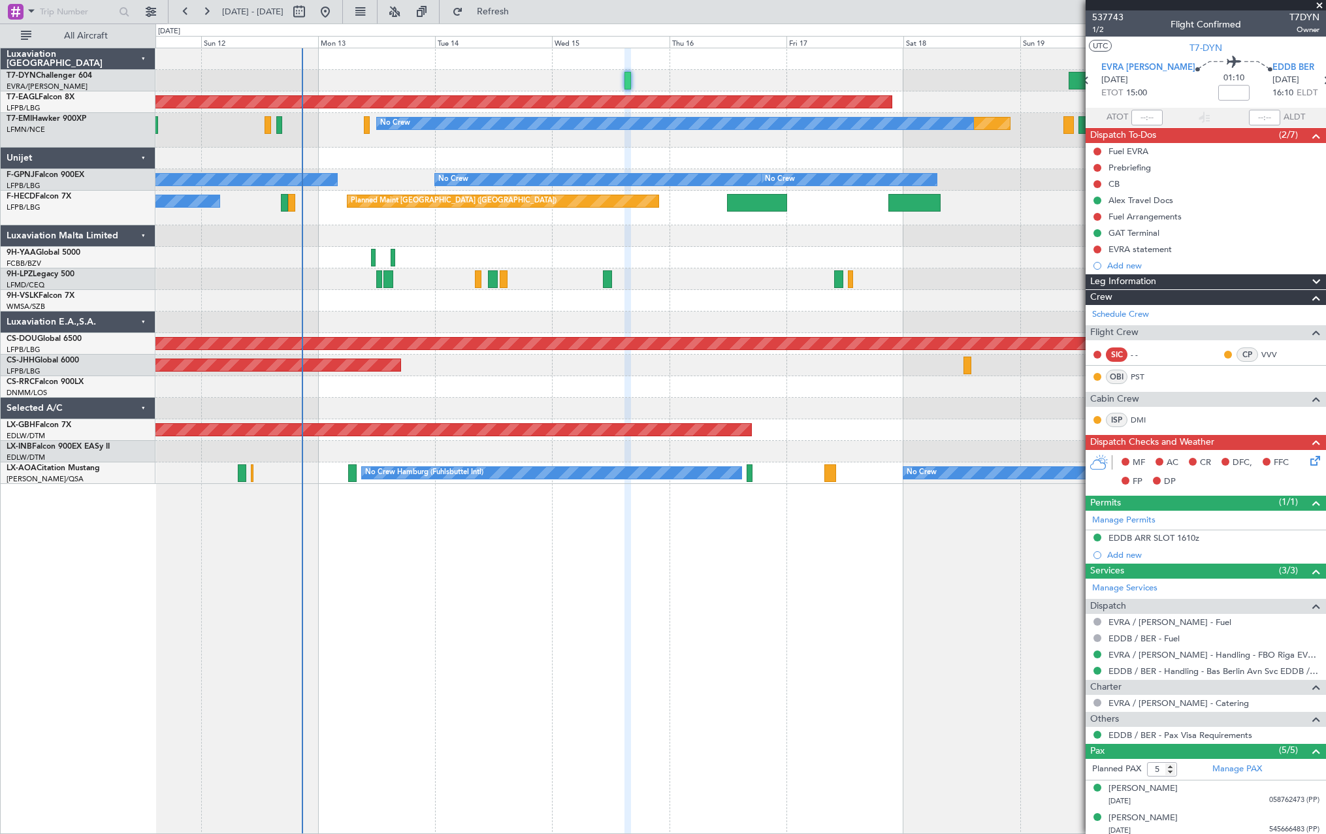
click at [529, 167] on div "Planned Maint Dubai (Al Maktoum Intl) Planned Maint No Crew No Crew No Crew No …" at bounding box center [741, 266] width 1170 height 436
click at [529, 167] on div at bounding box center [741, 159] width 1170 height 22
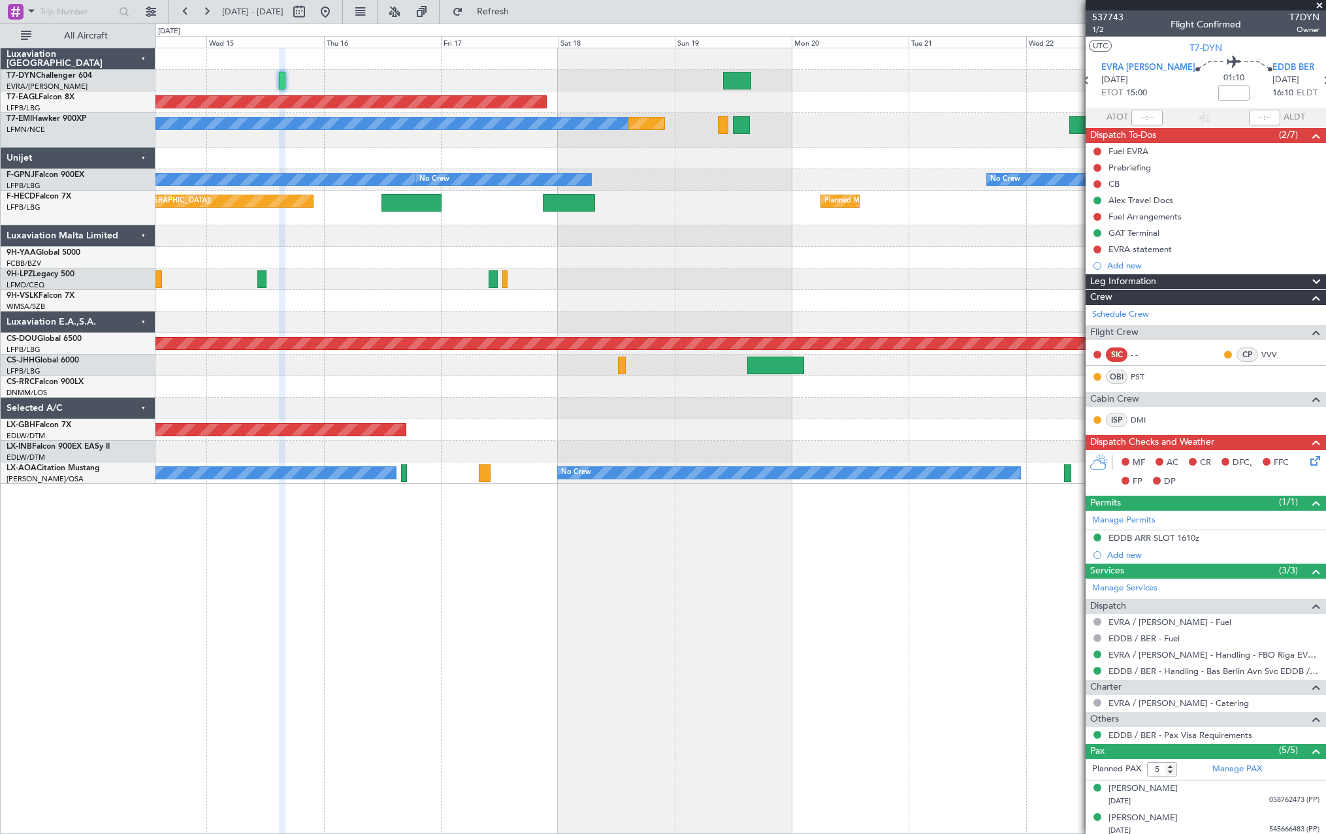
click at [1019, 76] on div at bounding box center [741, 81] width 1170 height 22
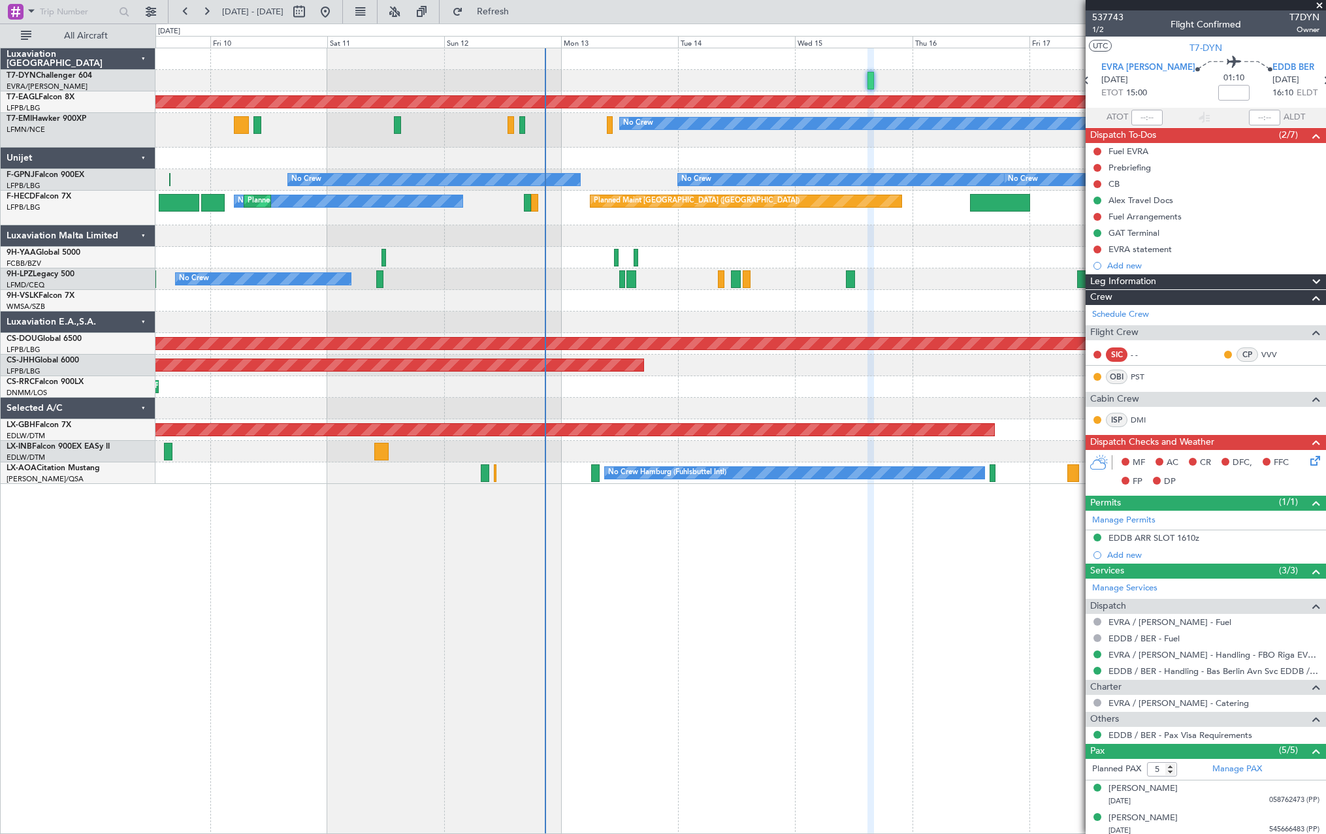
click at [1060, 68] on div at bounding box center [741, 59] width 1170 height 22
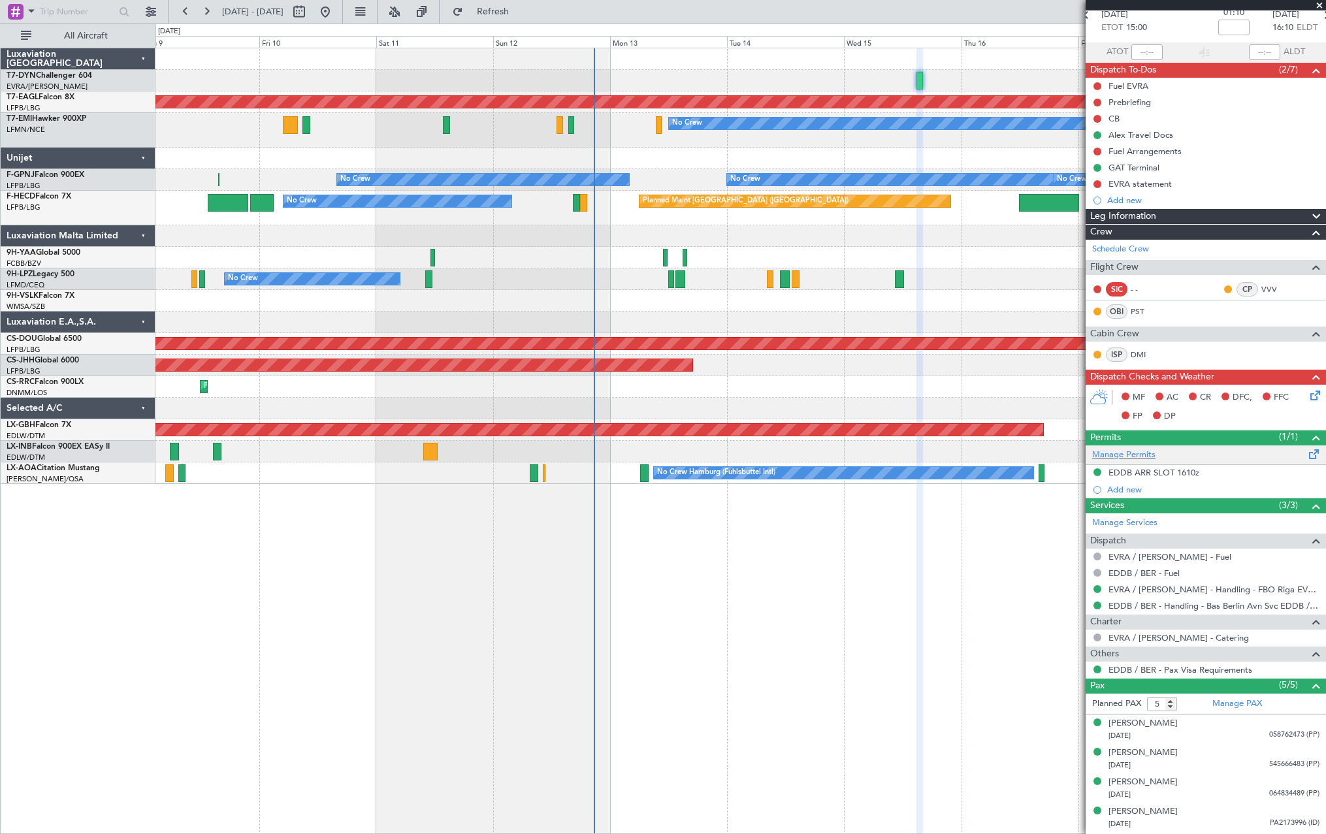
scroll to position [93, 0]
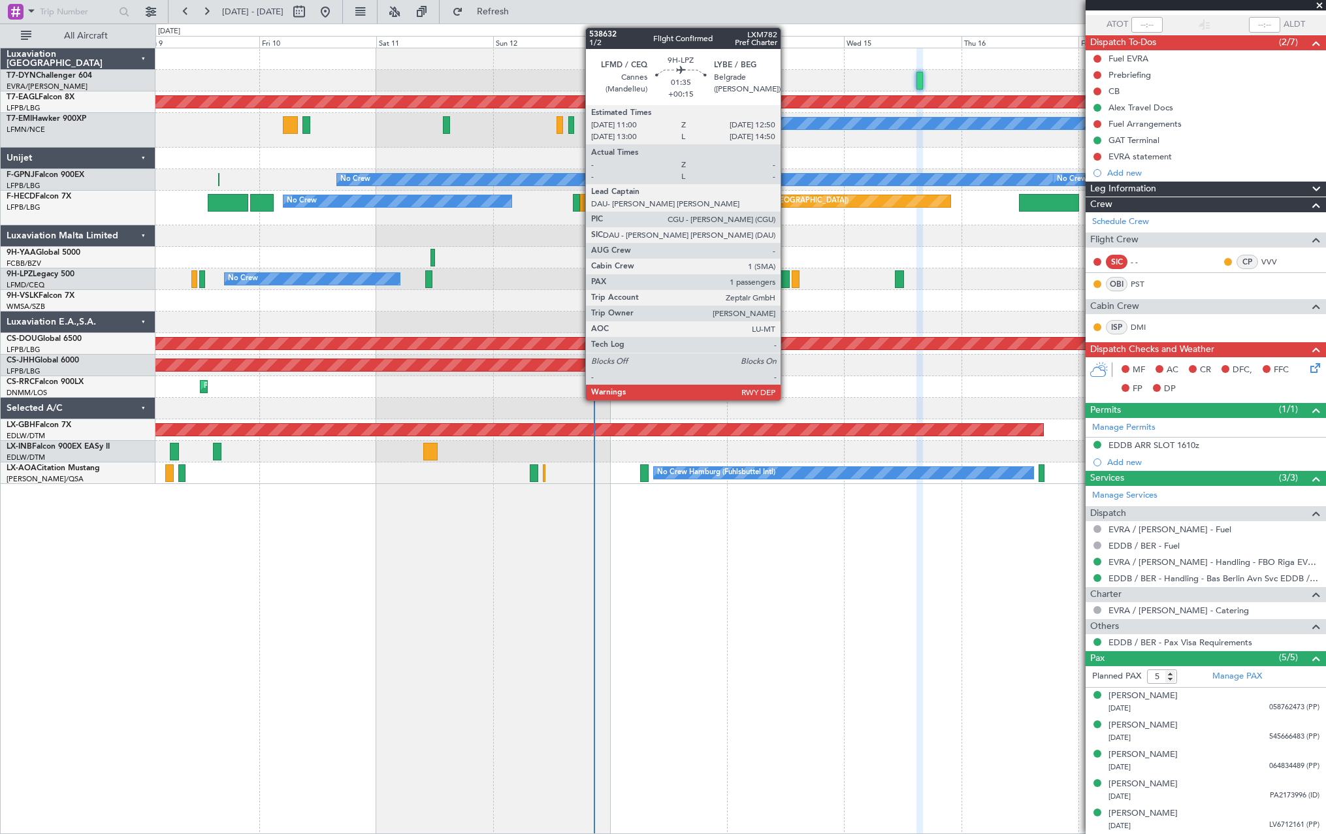
click at [787, 281] on div at bounding box center [784, 279] width 9 height 18
click at [789, 274] on div at bounding box center [784, 279] width 9 height 18
type input "+00:15"
type input "1"
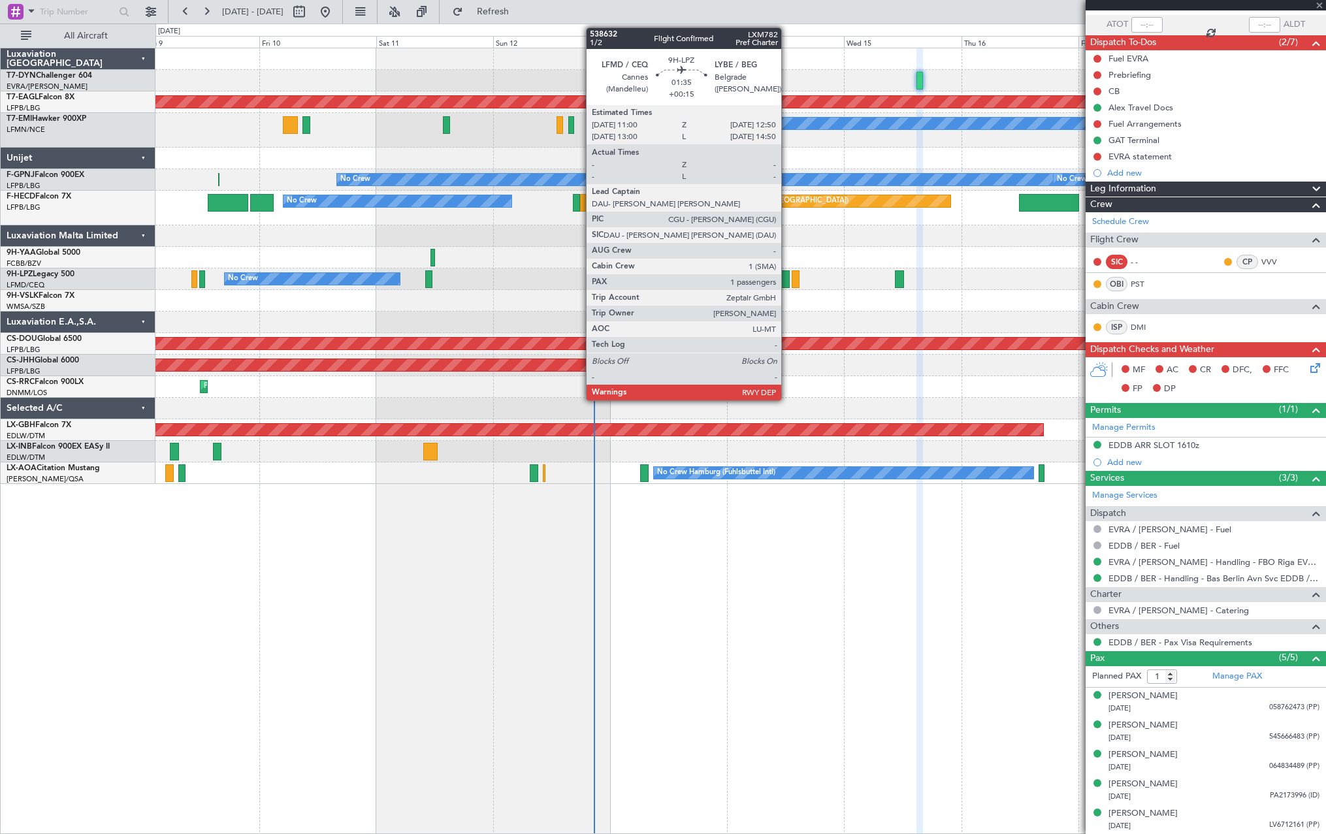
scroll to position [0, 0]
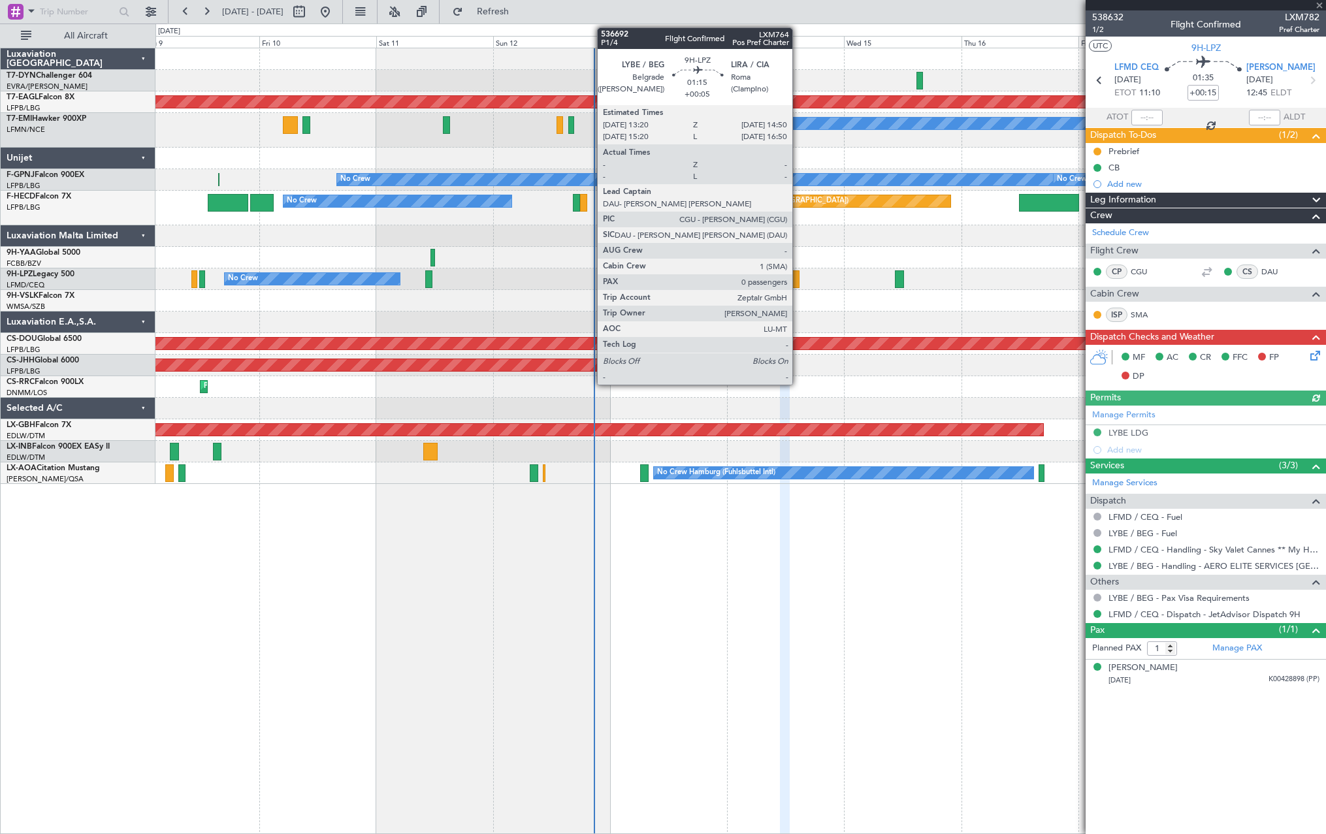
click at [798, 276] on div at bounding box center [796, 279] width 8 height 18
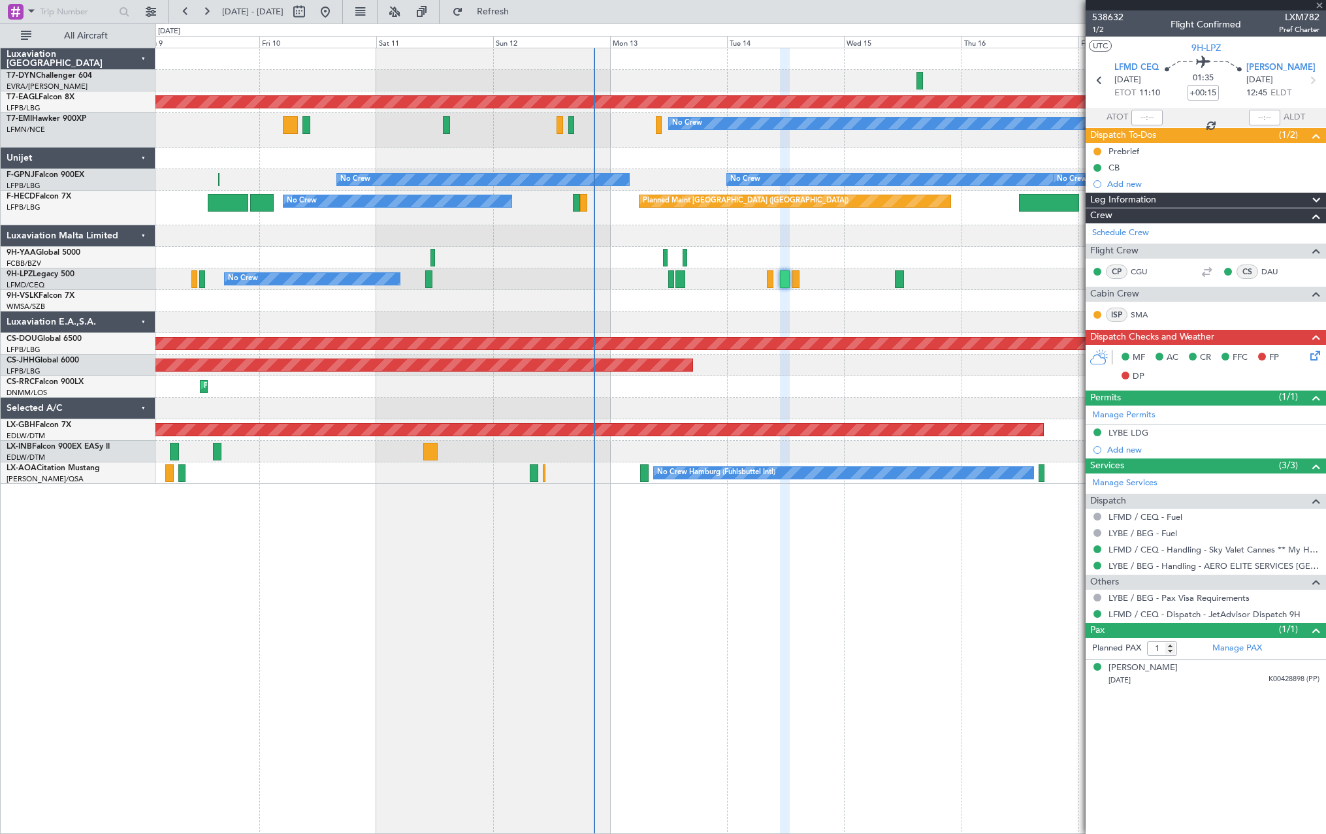
type input "+00:05"
type input "0"
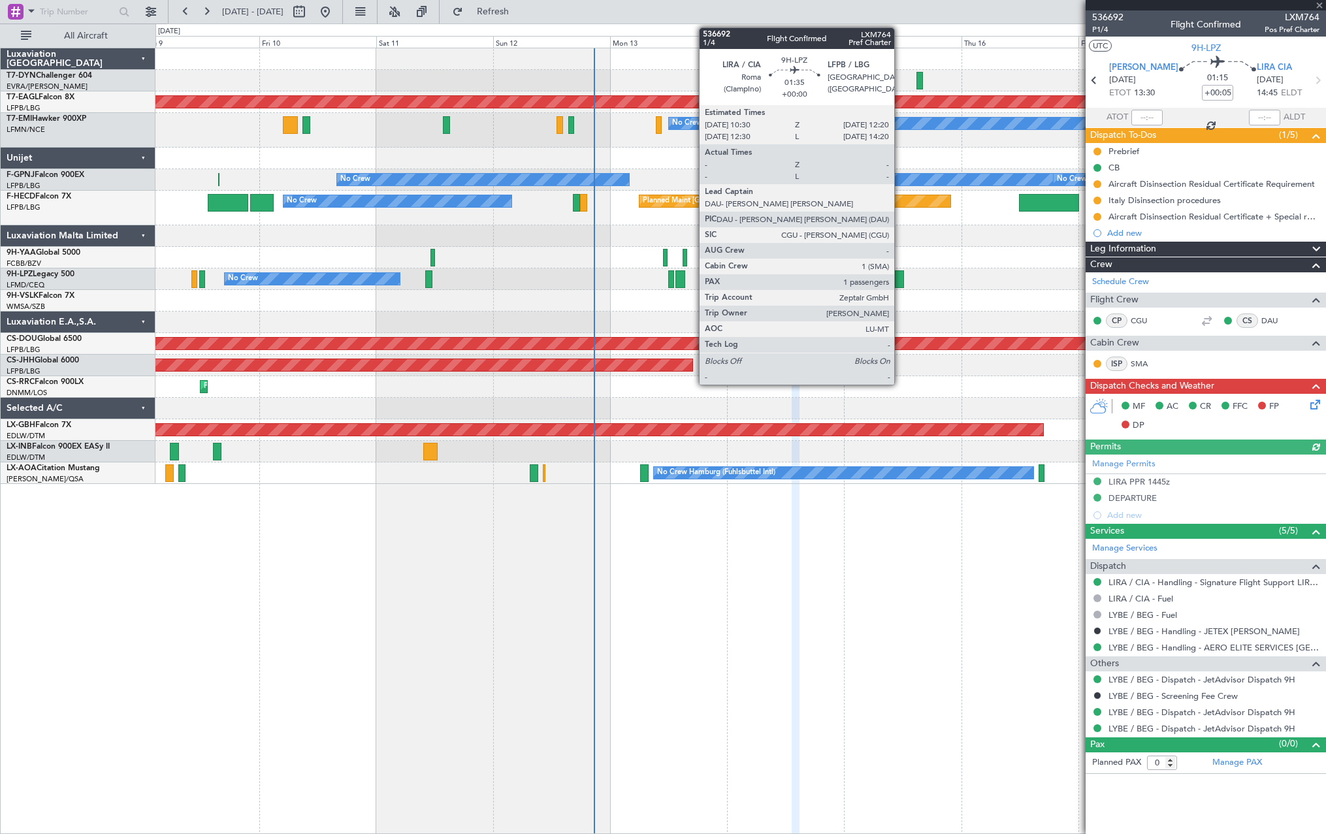
click at [900, 270] on div at bounding box center [899, 279] width 9 height 18
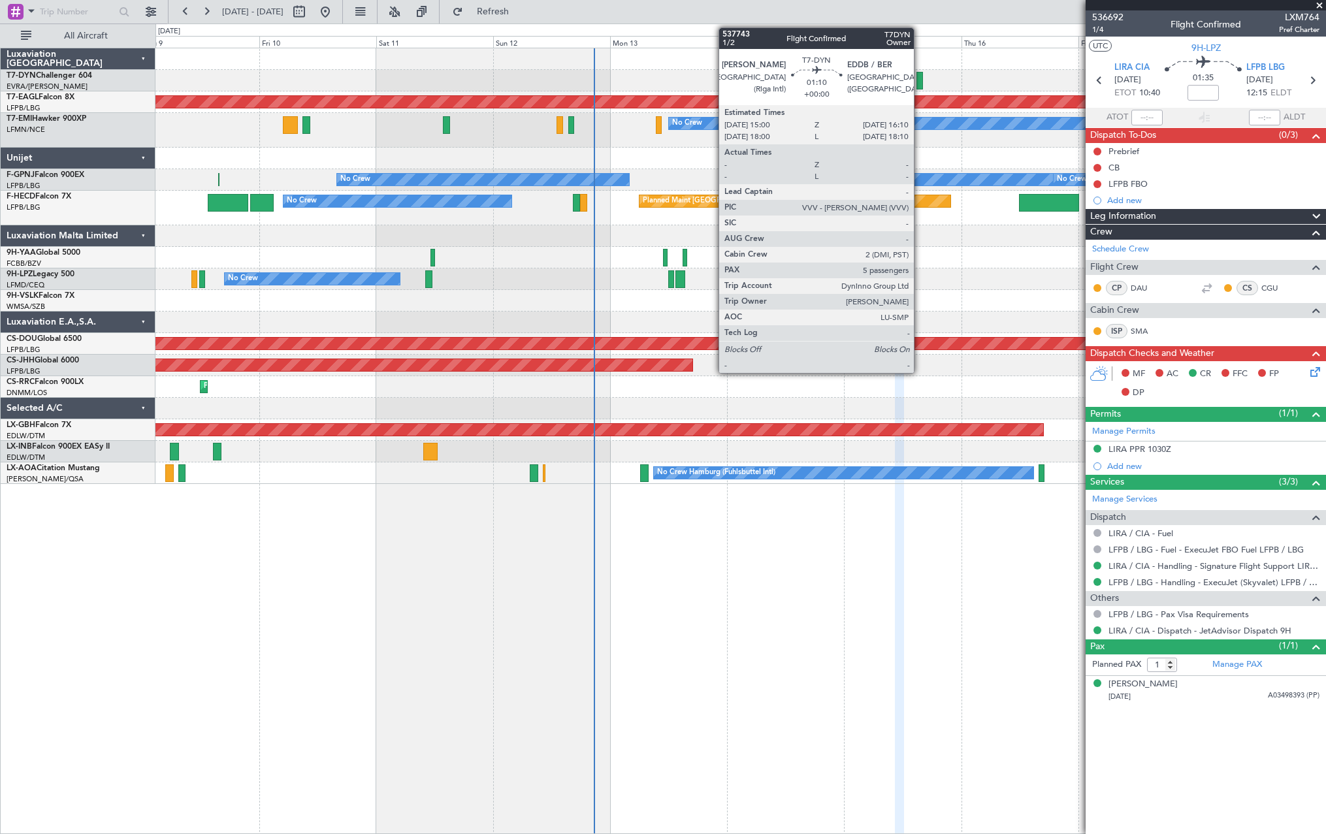
click at [920, 76] on div at bounding box center [920, 81] width 6 height 18
type input "5"
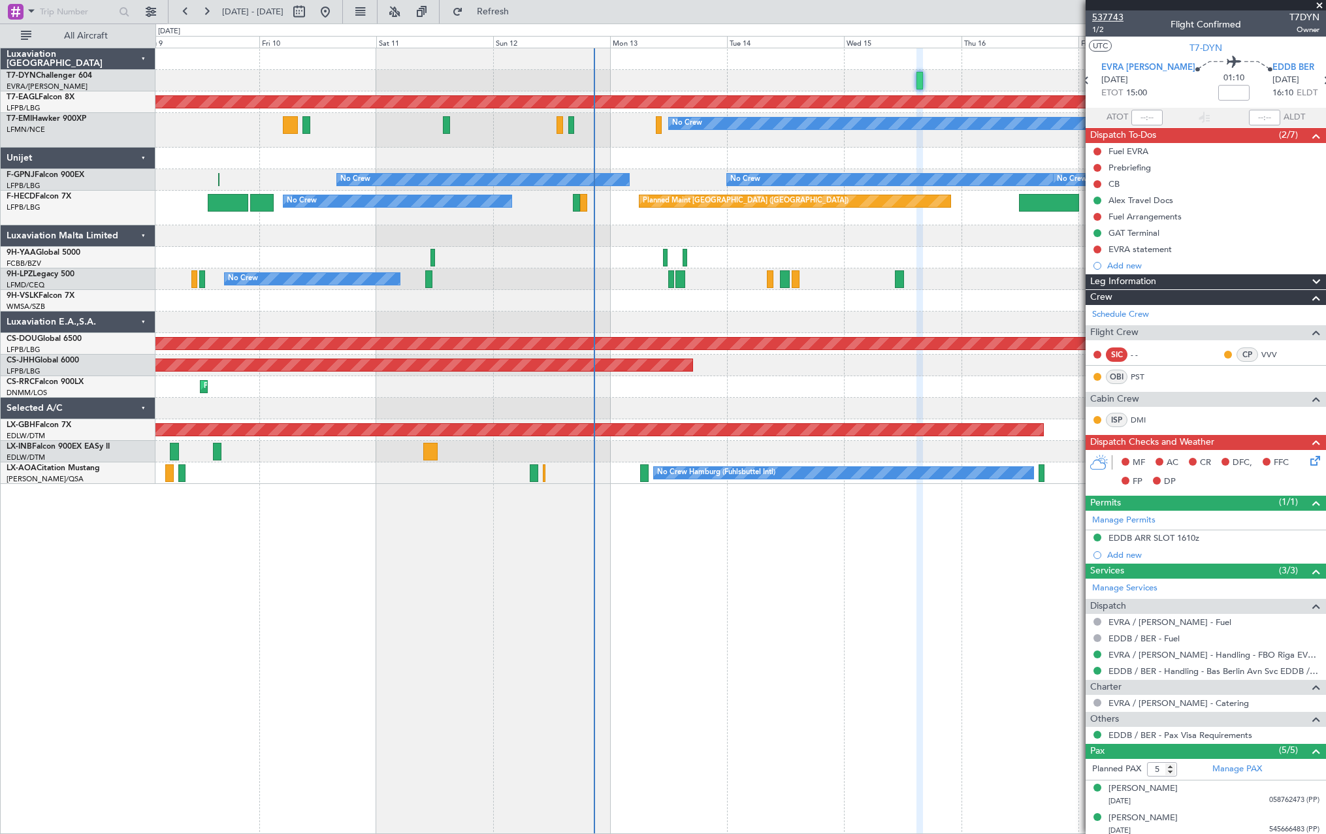
click at [1101, 18] on span "537743" at bounding box center [1107, 17] width 31 height 14
click at [1106, 11] on span "537743" at bounding box center [1107, 17] width 31 height 14
click at [1108, 29] on span "1/2" at bounding box center [1107, 29] width 31 height 11
click at [1139, 376] on link "PST" at bounding box center [1145, 377] width 29 height 12
click at [1141, 378] on link "PST" at bounding box center [1145, 377] width 29 height 12
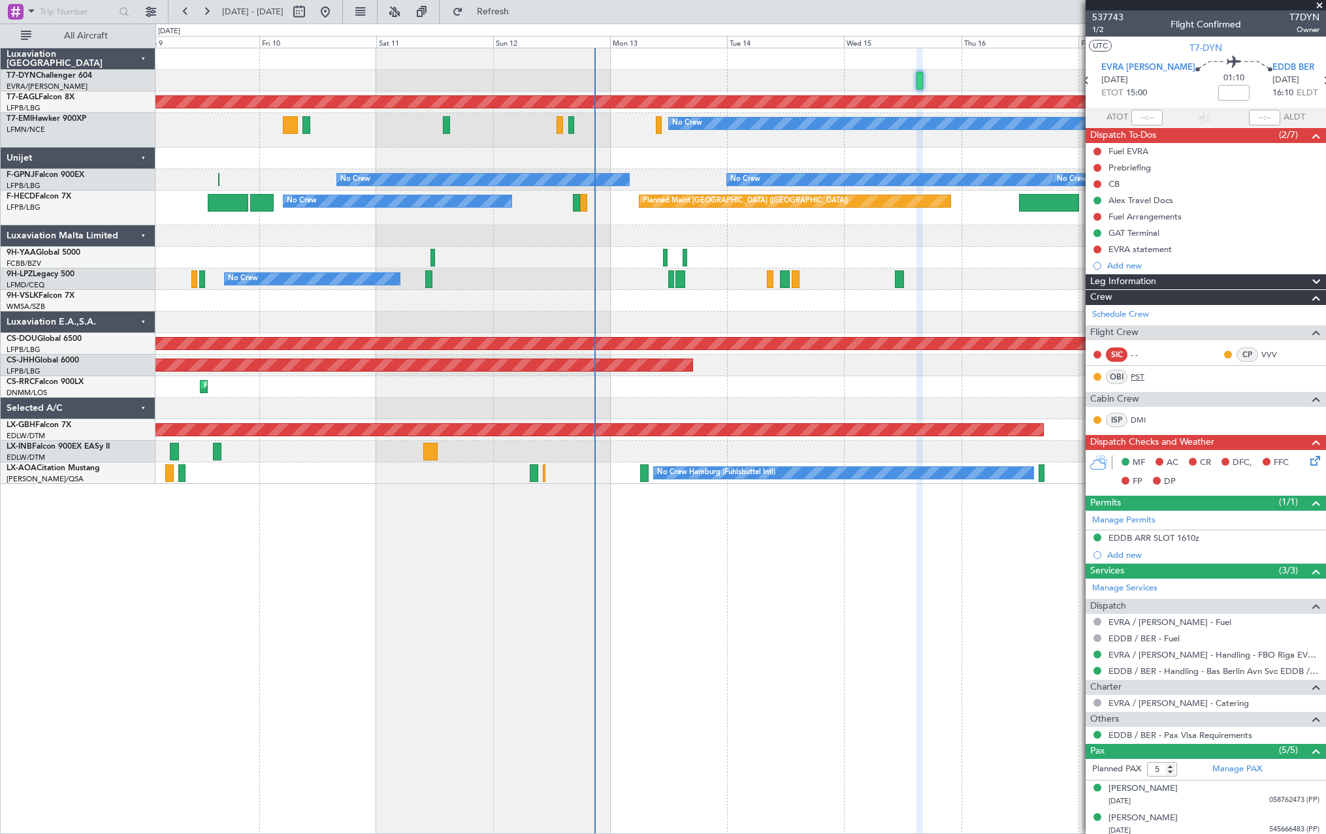
click at [1142, 380] on link "PST" at bounding box center [1145, 377] width 29 height 12
click at [1307, 762] on span at bounding box center [1315, 766] width 16 height 10
click at [1136, 380] on link "PST" at bounding box center [1145, 377] width 29 height 12
click at [1132, 372] on link "PST" at bounding box center [1145, 377] width 29 height 12
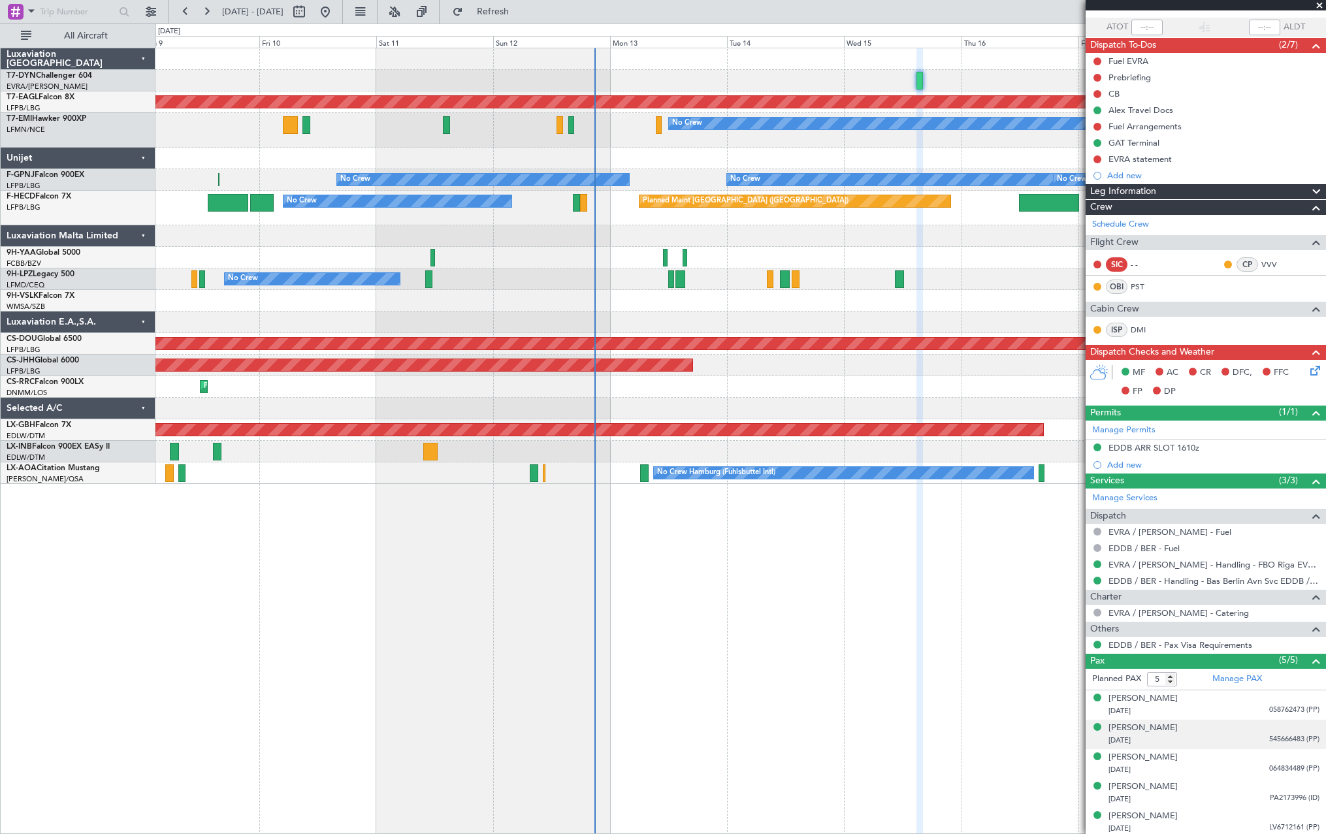
scroll to position [93, 0]
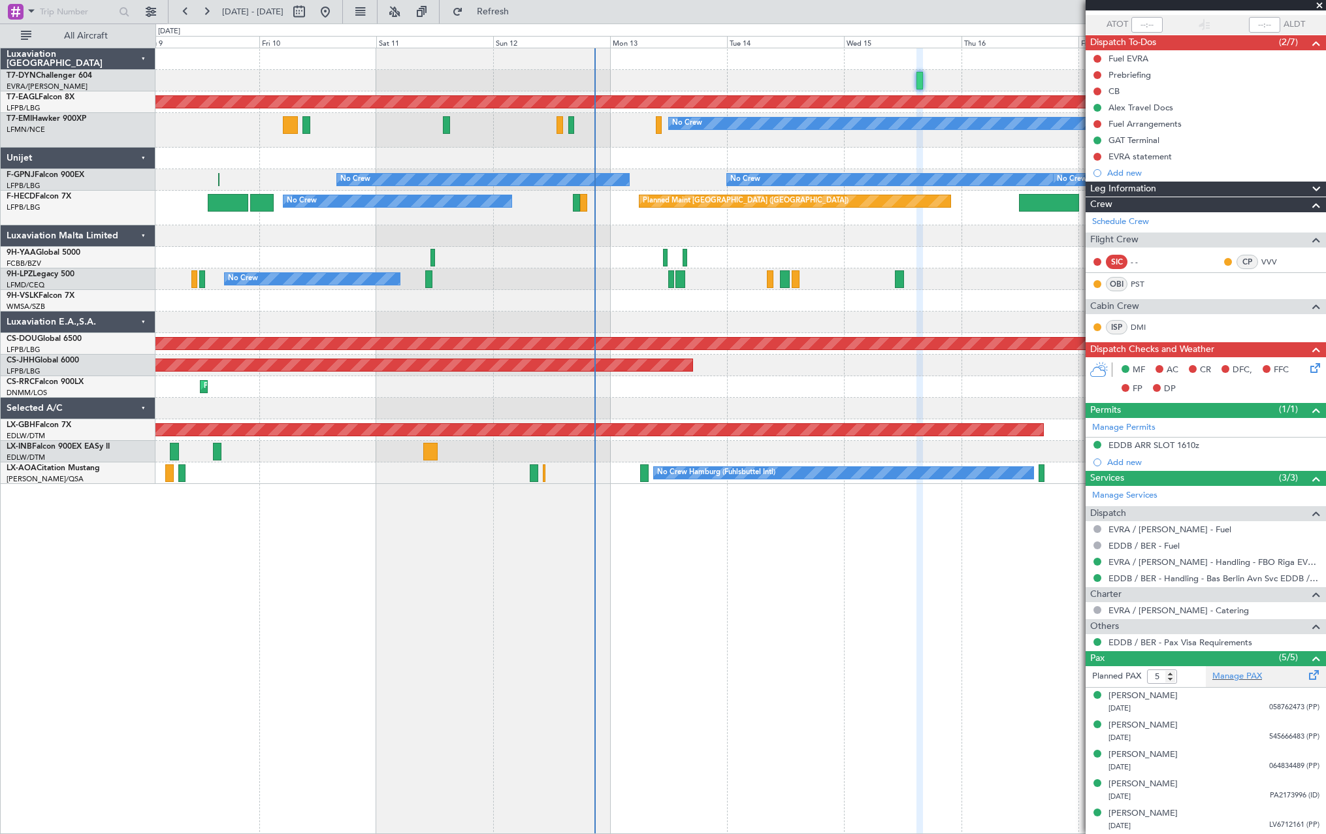
click at [1307, 672] on span at bounding box center [1315, 673] width 16 height 10
click at [518, 16] on span "Refresh" at bounding box center [493, 11] width 55 height 9
click at [521, 9] on span "Refresh" at bounding box center [493, 11] width 55 height 9
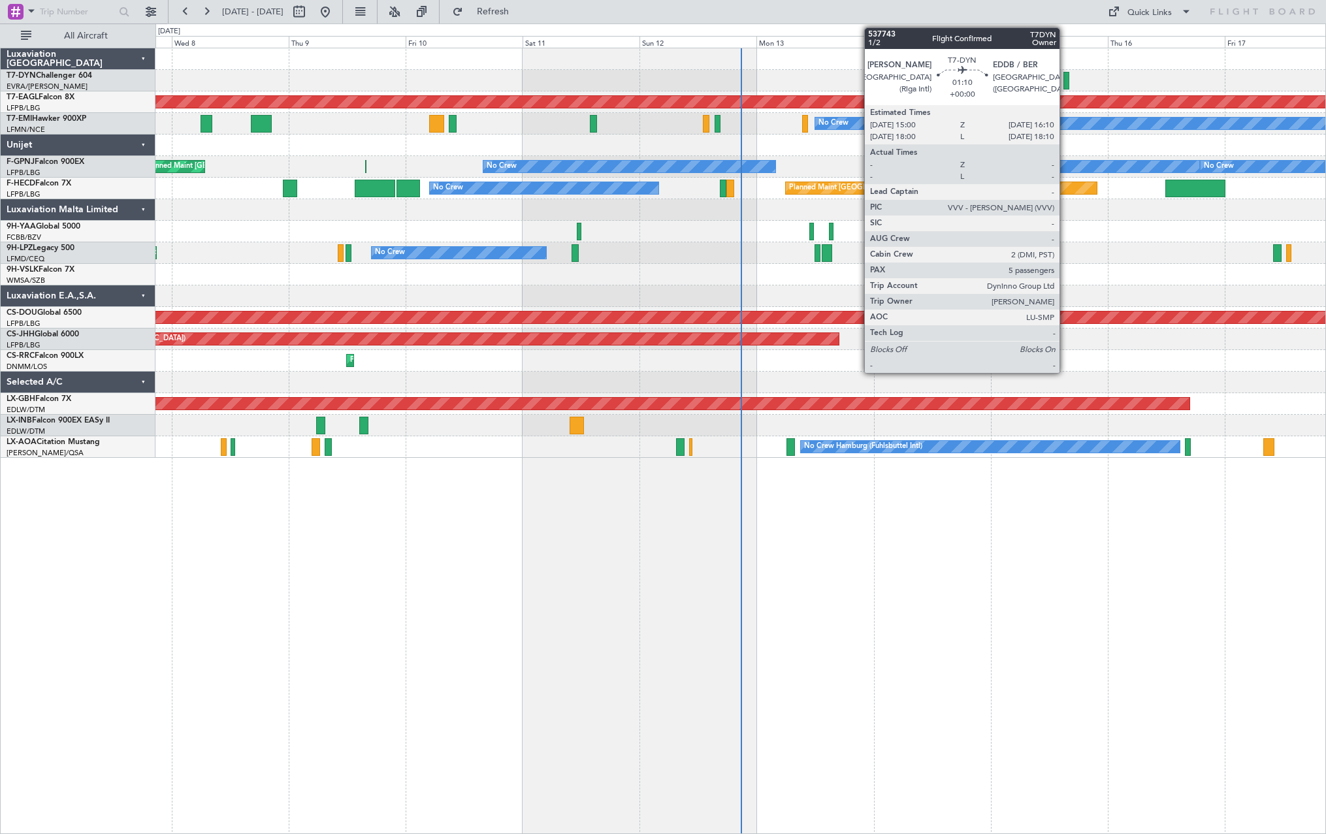
click at [1066, 79] on div at bounding box center [1067, 81] width 6 height 18
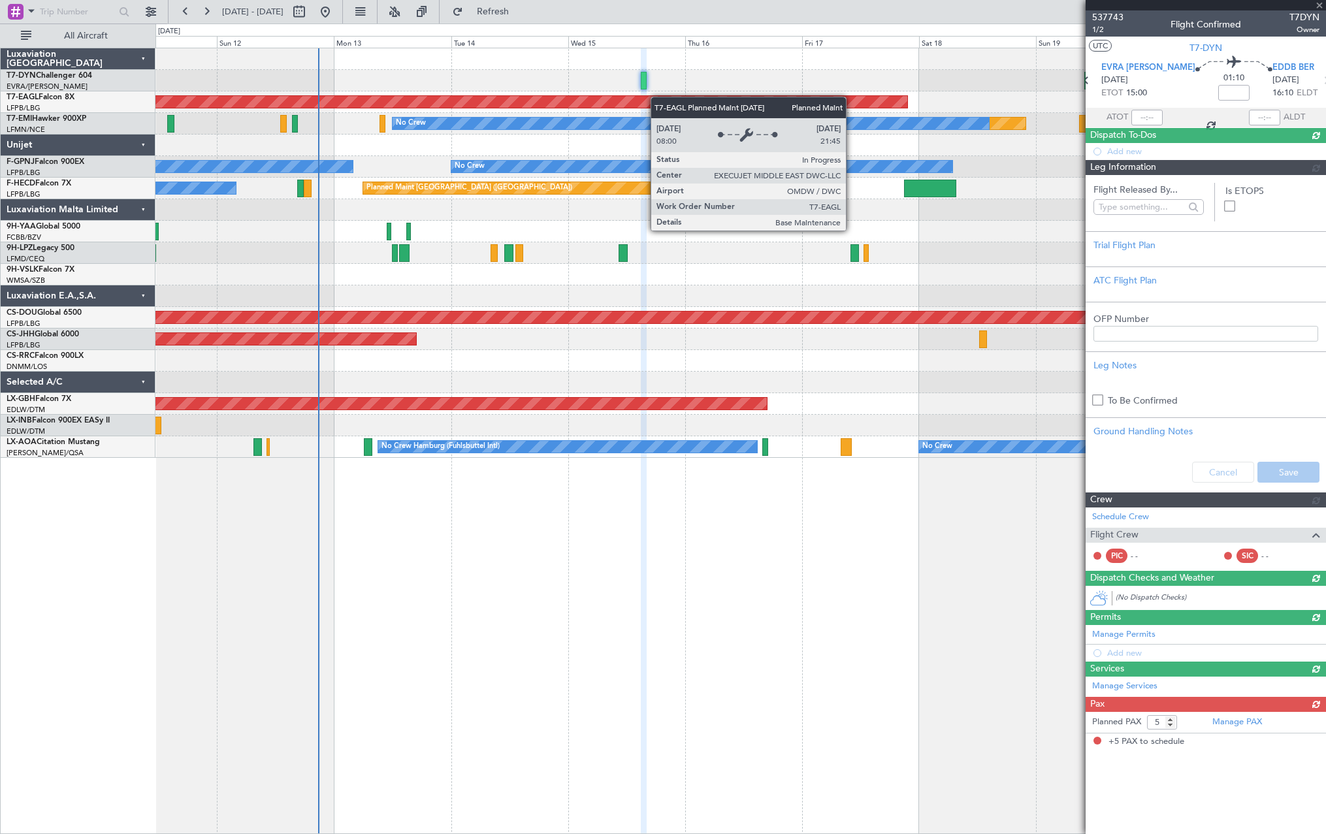
click at [598, 95] on div "Planned Maint Dubai (Al Maktoum Intl) Planned Maint No Crew No Crew No Crew No …" at bounding box center [741, 253] width 1170 height 410
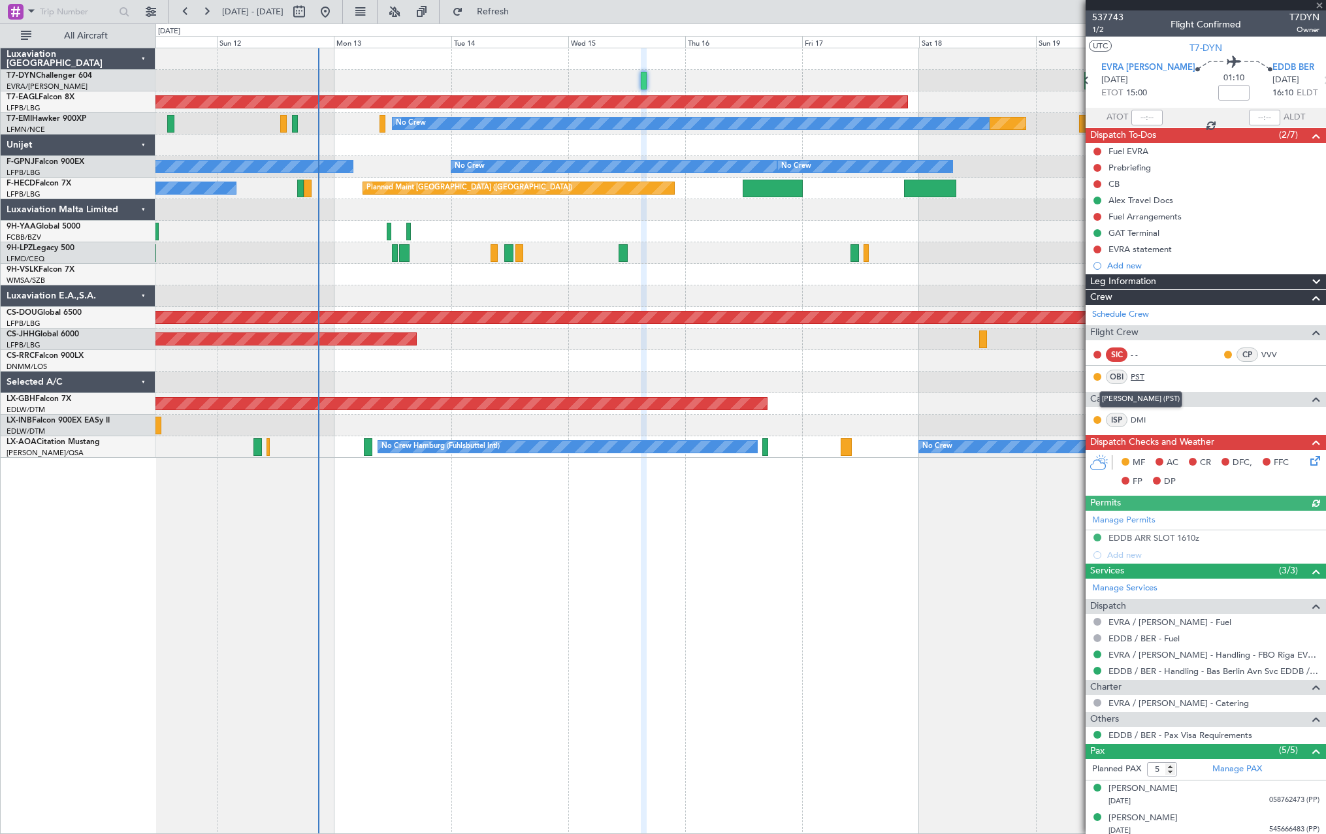
click at [1140, 375] on link "PST" at bounding box center [1145, 377] width 29 height 12
click at [1136, 376] on link "PST" at bounding box center [1145, 377] width 29 height 12
